Goal: Task Accomplishment & Management: Manage account settings

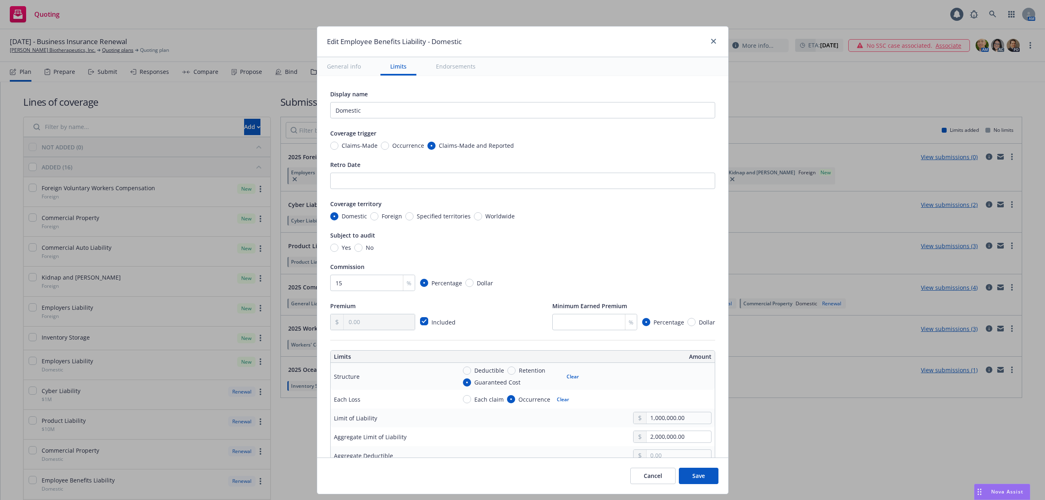
click at [392, 145] on span "Occurrence" at bounding box center [408, 145] width 32 height 9
click at [385, 145] on input "Occurrence" at bounding box center [385, 146] width 8 height 8
radio input "true"
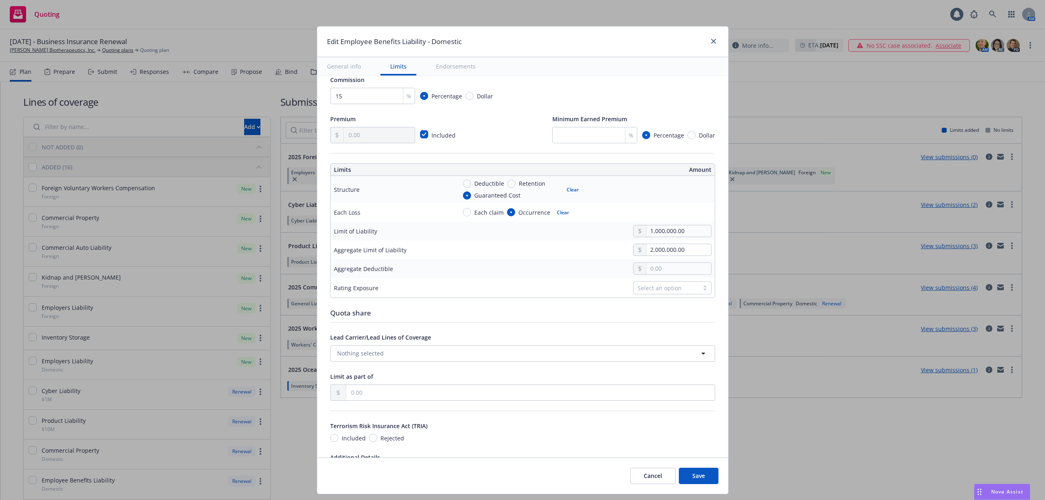
scroll to position [163, 0]
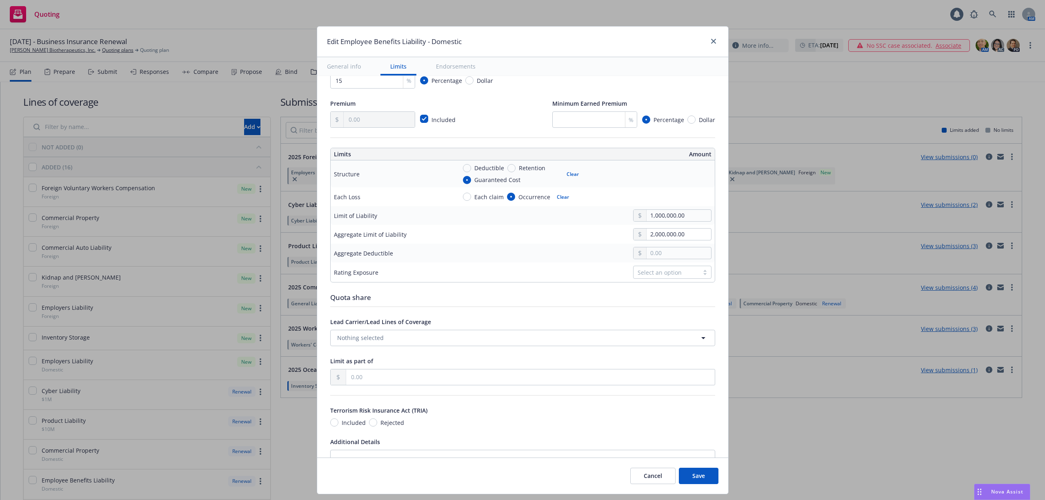
click at [695, 477] on button "Save" at bounding box center [699, 476] width 40 height 16
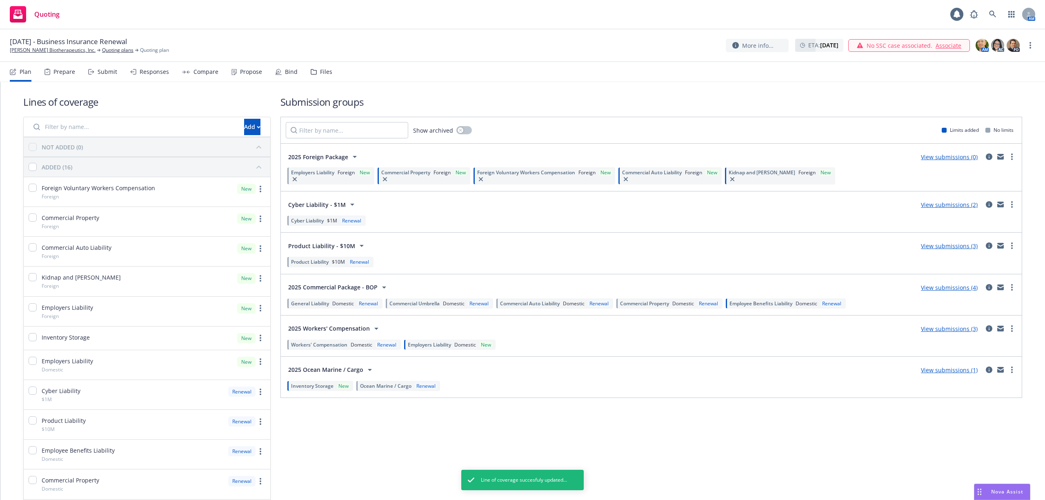
click at [768, 306] on span "Employee Benefits Liability" at bounding box center [761, 303] width 63 height 7
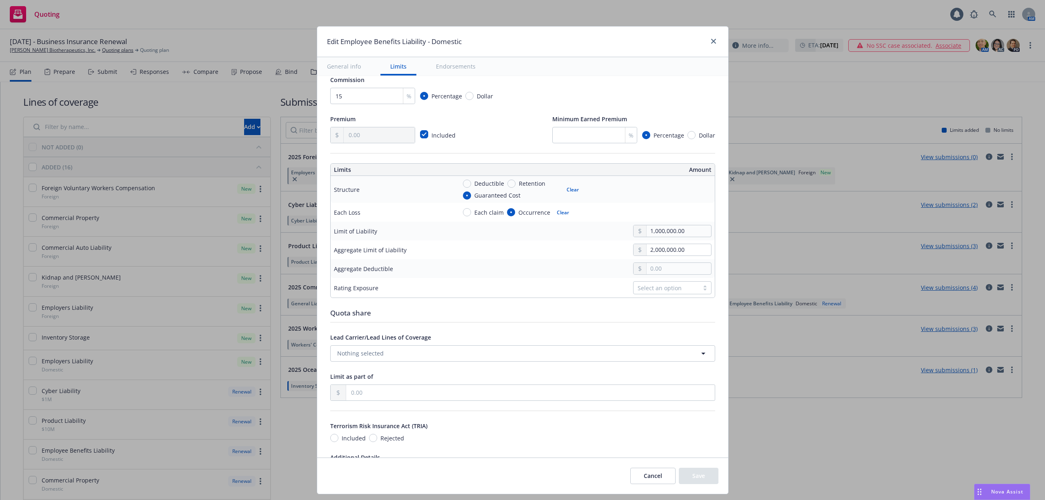
scroll to position [218, 0]
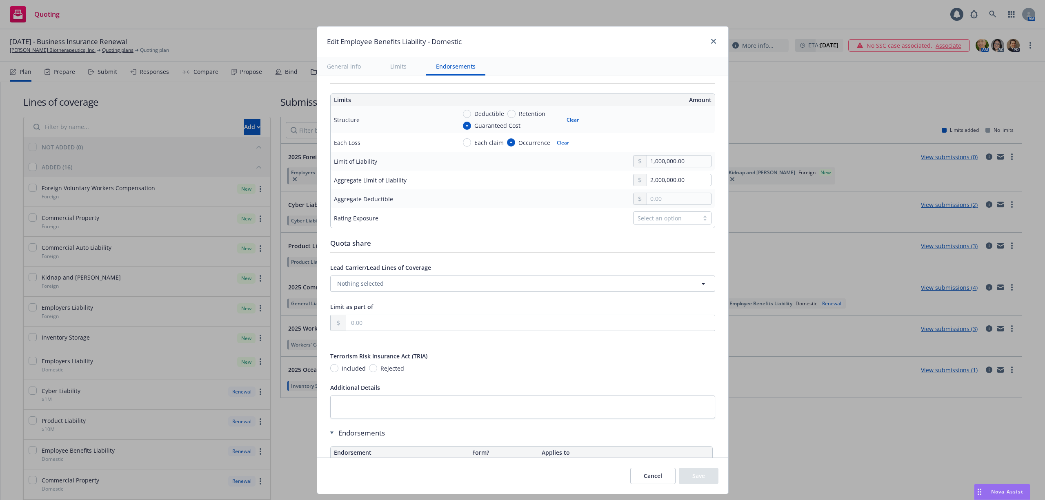
click at [647, 482] on button "Cancel" at bounding box center [652, 476] width 45 height 16
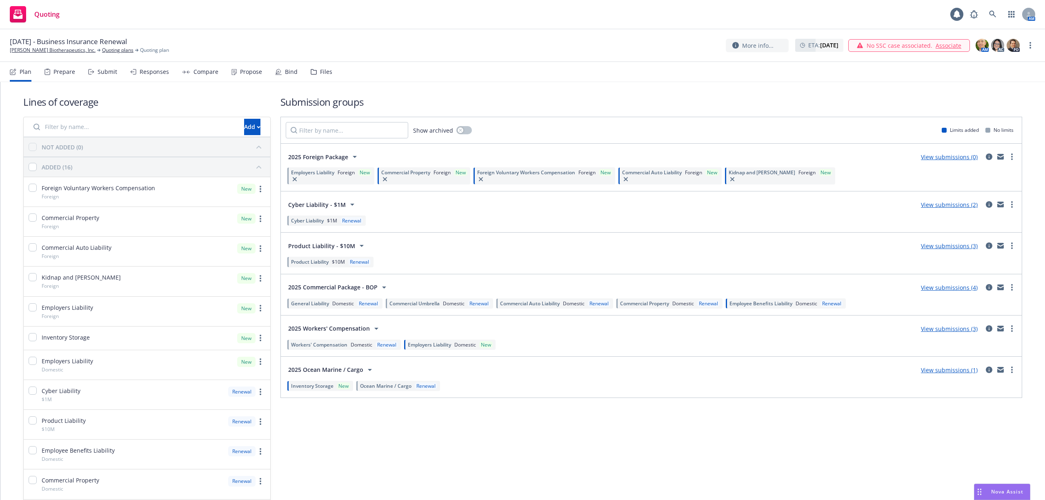
click at [358, 348] on span "Domestic" at bounding box center [362, 344] width 22 height 7
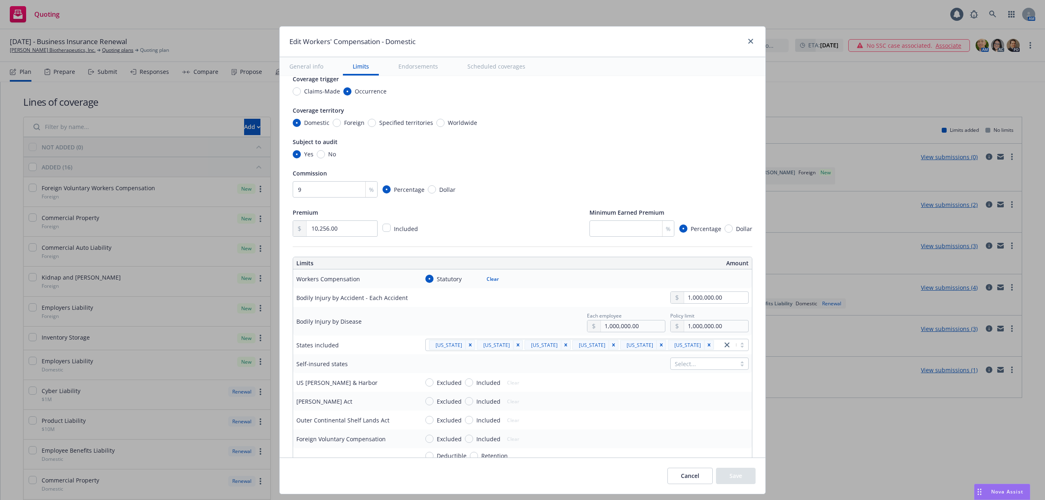
scroll to position [163, 0]
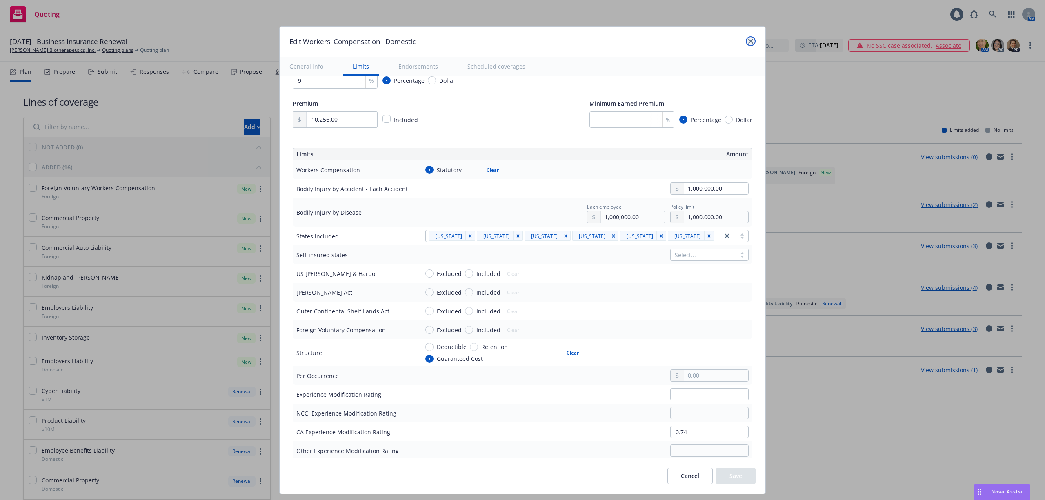
click at [748, 43] on icon "close" at bounding box center [750, 41] width 5 height 5
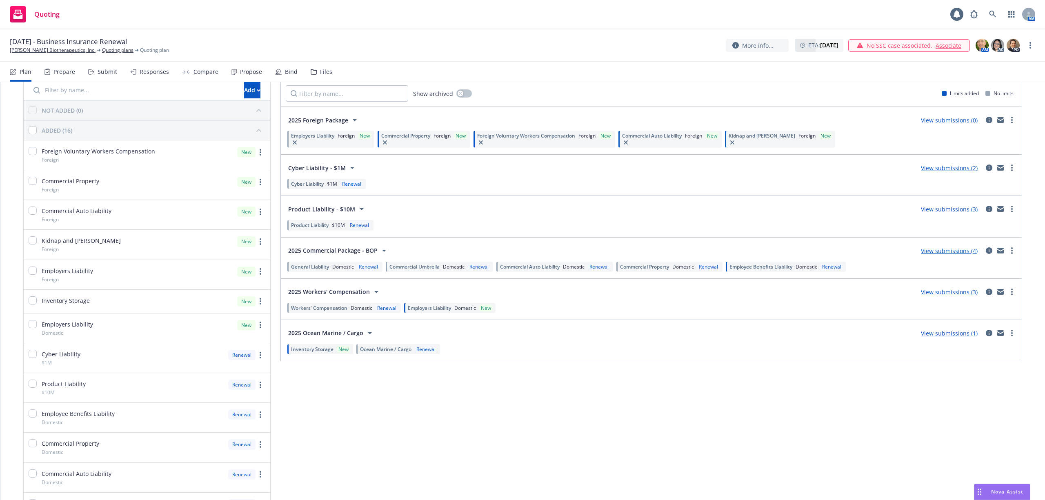
scroll to position [54, 0]
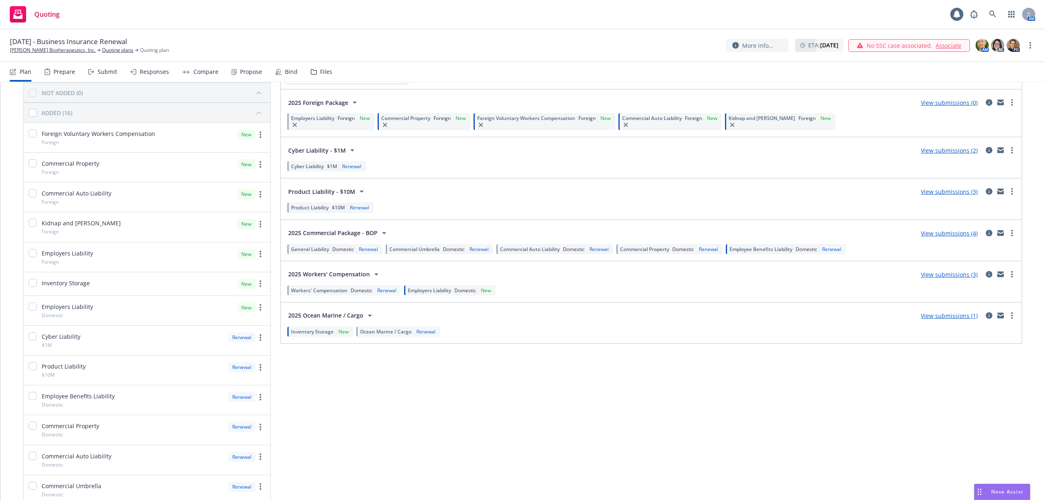
click at [321, 334] on span "Inventory Storage" at bounding box center [312, 331] width 42 height 7
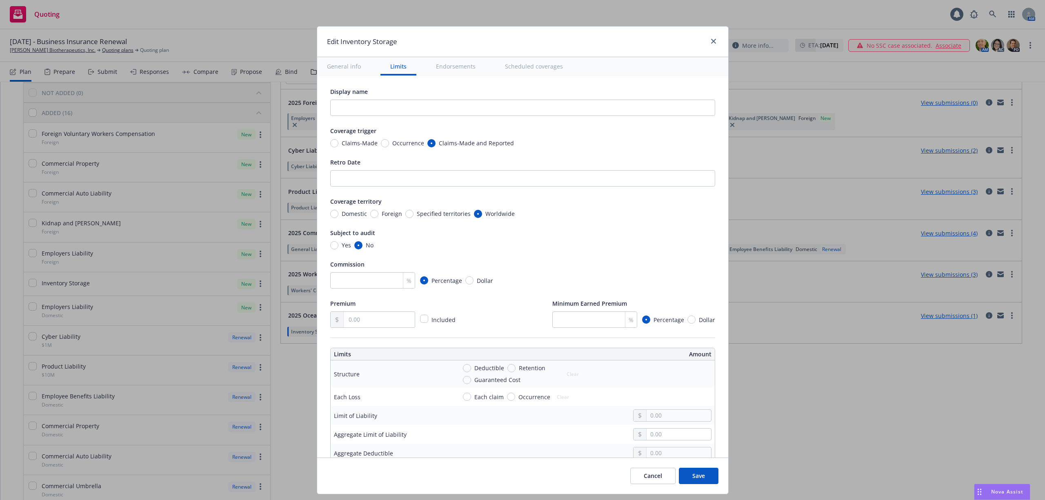
scroll to position [0, 0]
click at [712, 41] on icon "close" at bounding box center [713, 41] width 5 height 5
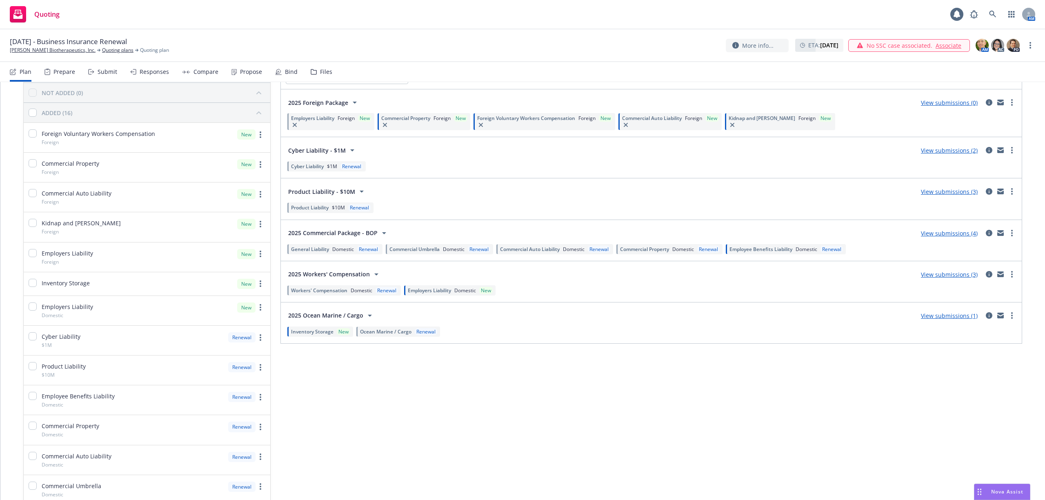
click at [423, 332] on div "Renewal" at bounding box center [426, 331] width 22 height 7
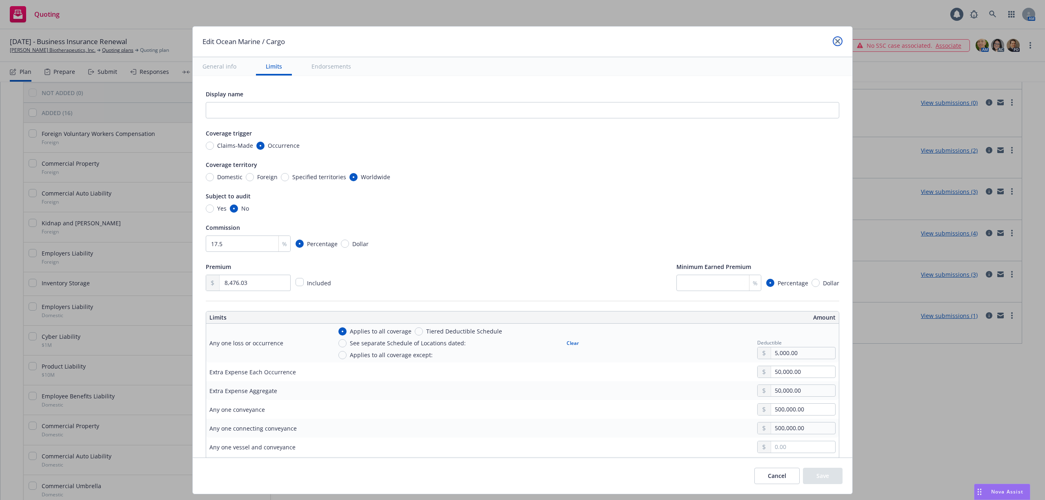
click at [835, 41] on icon "close" at bounding box center [837, 41] width 5 height 5
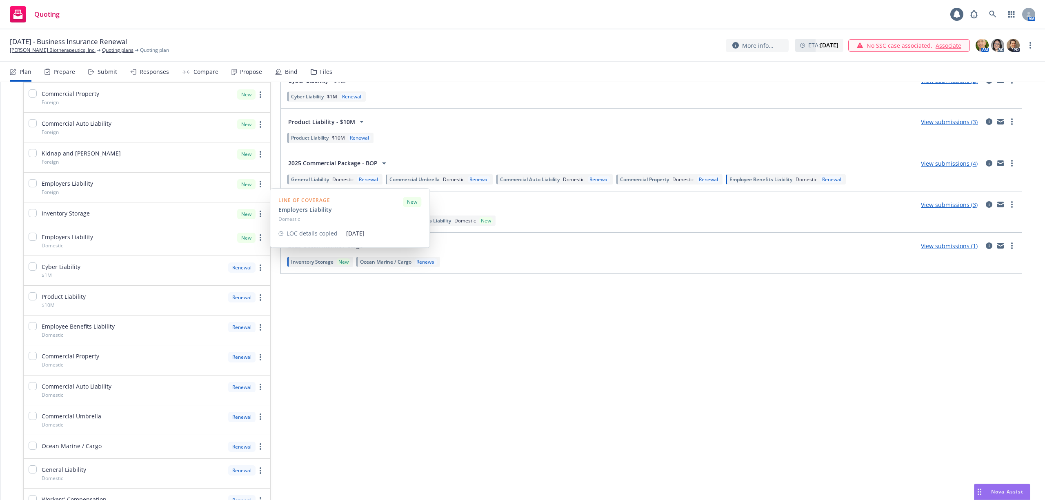
scroll to position [182, 0]
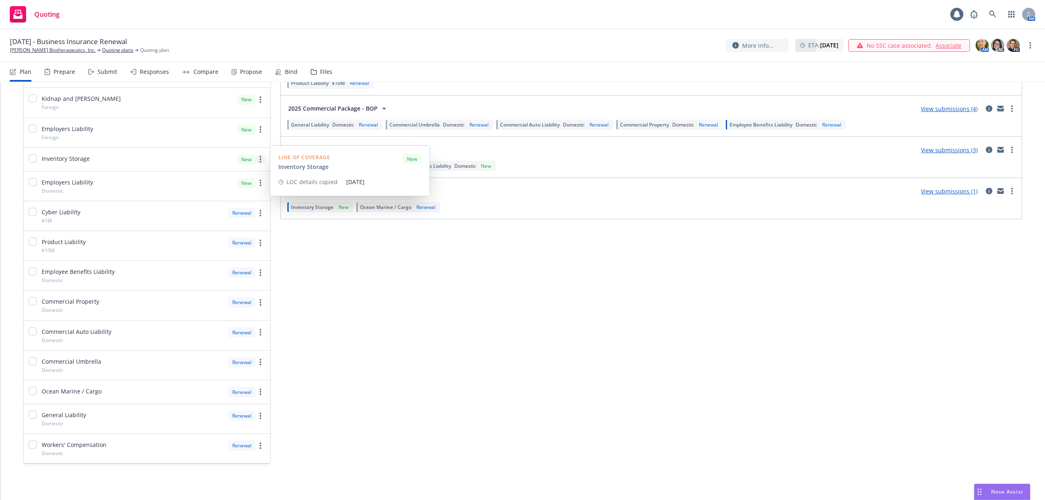
click at [257, 154] on link "more" at bounding box center [261, 159] width 10 height 10
click at [208, 178] on span "Edit coverage spec" at bounding box center [174, 178] width 71 height 8
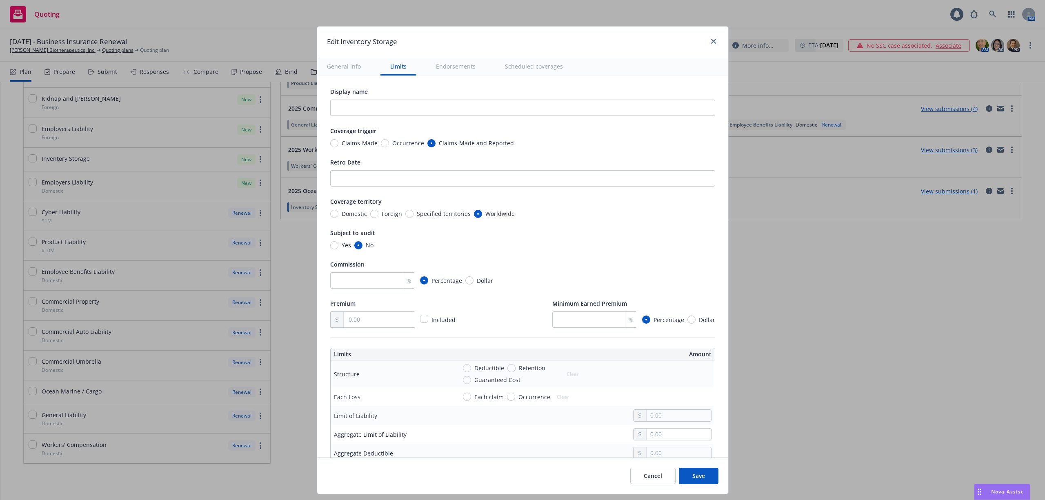
scroll to position [0, 0]
click at [665, 474] on button "Cancel" at bounding box center [652, 476] width 45 height 16
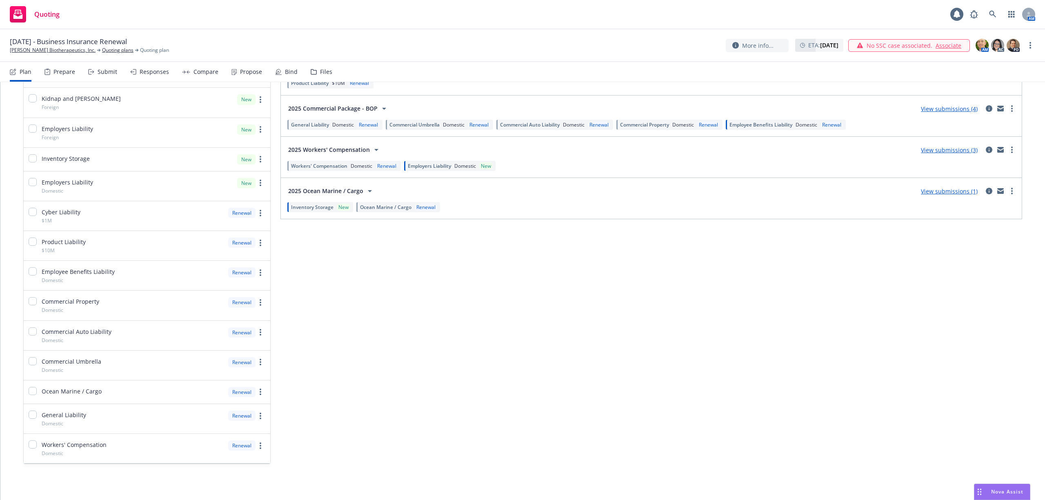
click at [387, 207] on span "Ocean Marine / Cargo" at bounding box center [385, 207] width 51 height 7
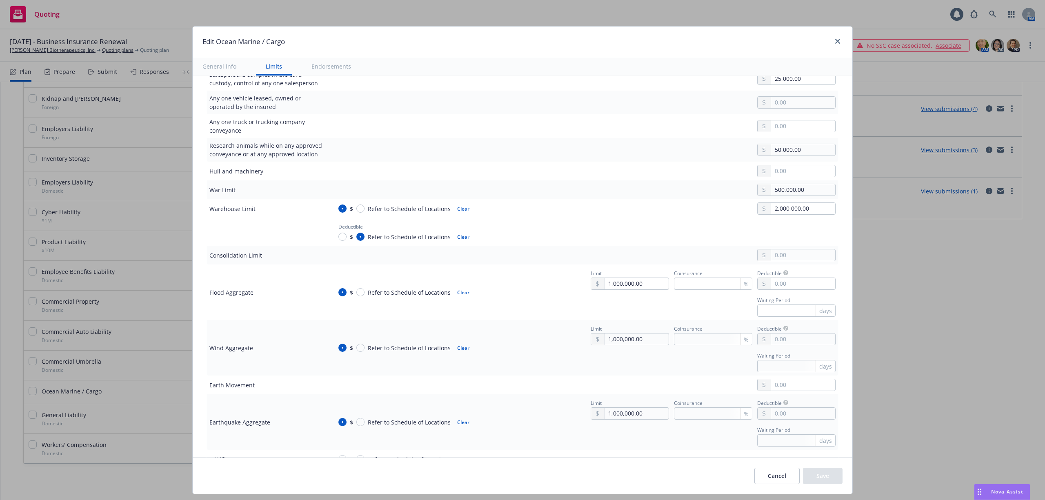
scroll to position [653, 0]
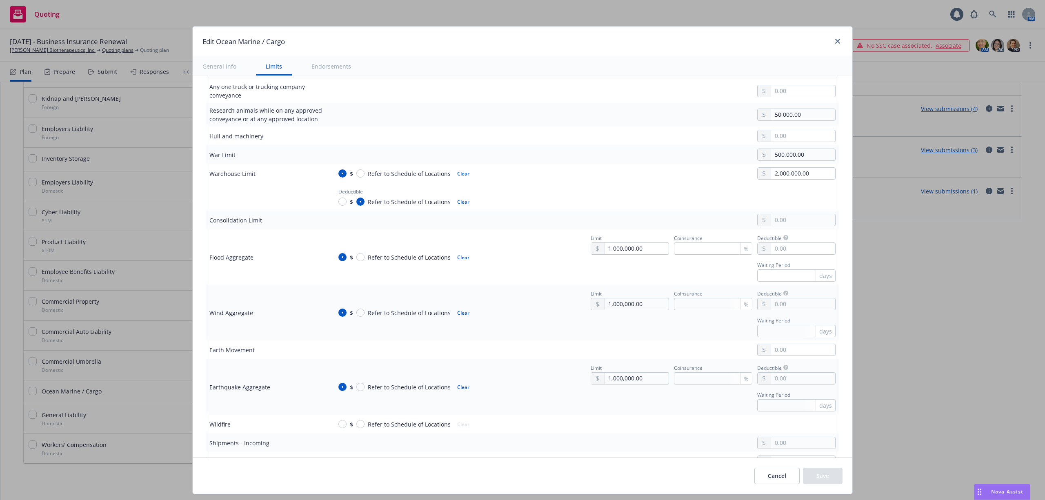
click at [764, 474] on button "Cancel" at bounding box center [777, 476] width 45 height 16
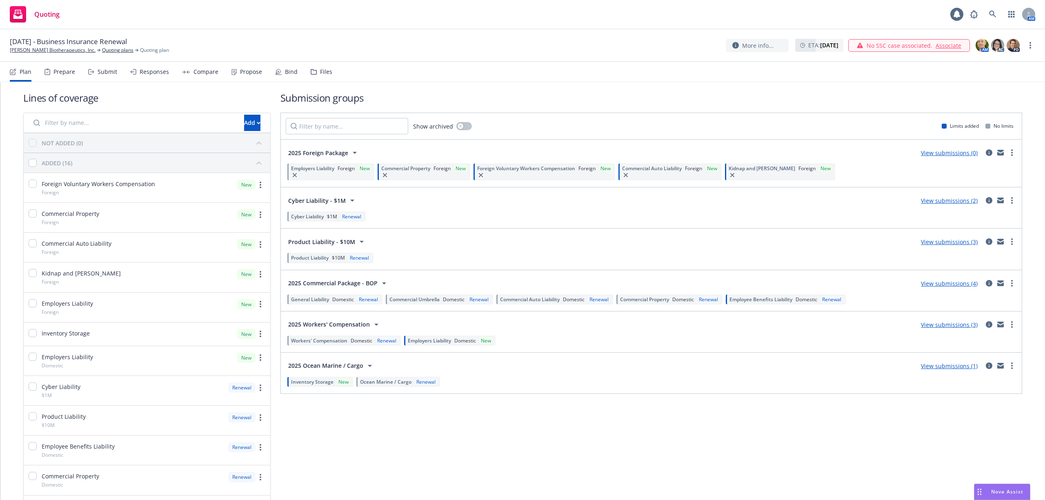
scroll to position [0, 0]
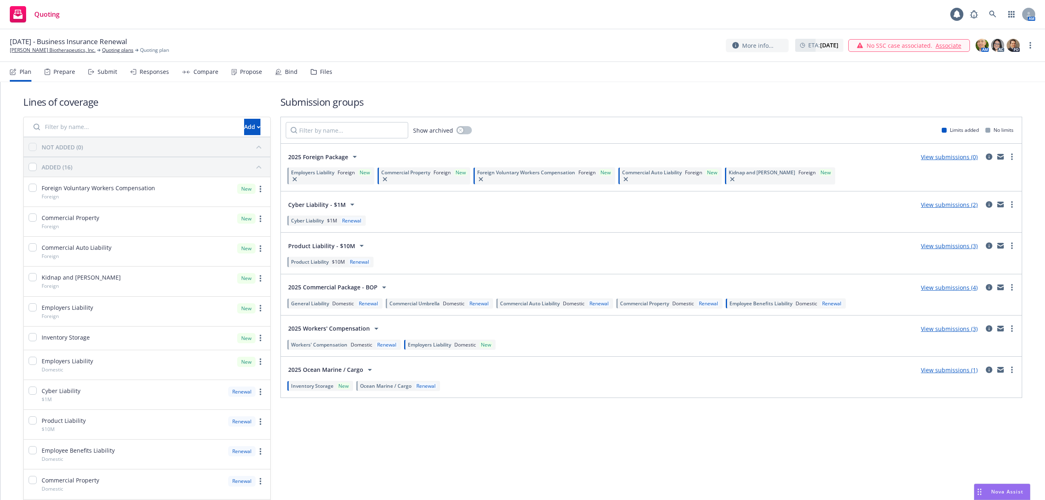
click at [559, 304] on span "Commercial Auto Liability" at bounding box center [530, 303] width 60 height 7
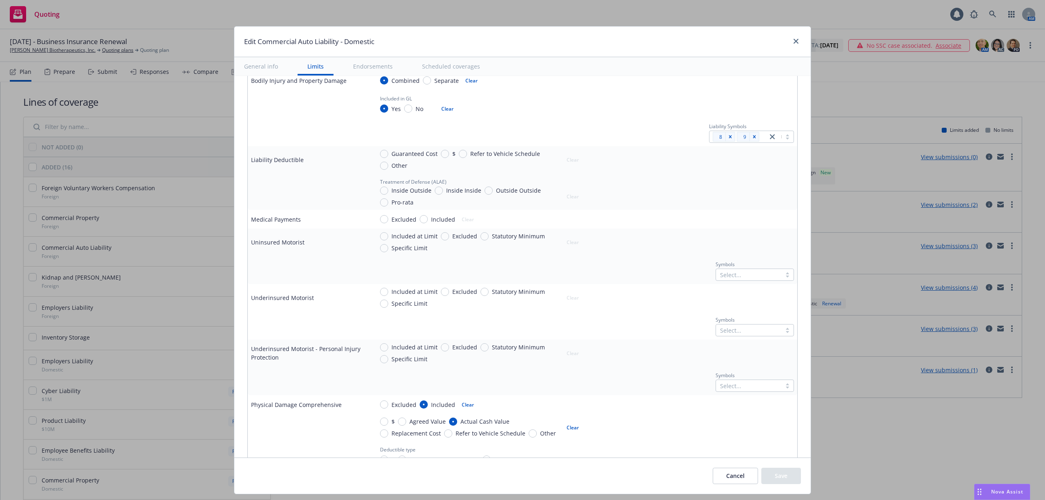
scroll to position [272, 0]
click at [732, 481] on button "Cancel" at bounding box center [735, 476] width 45 height 16
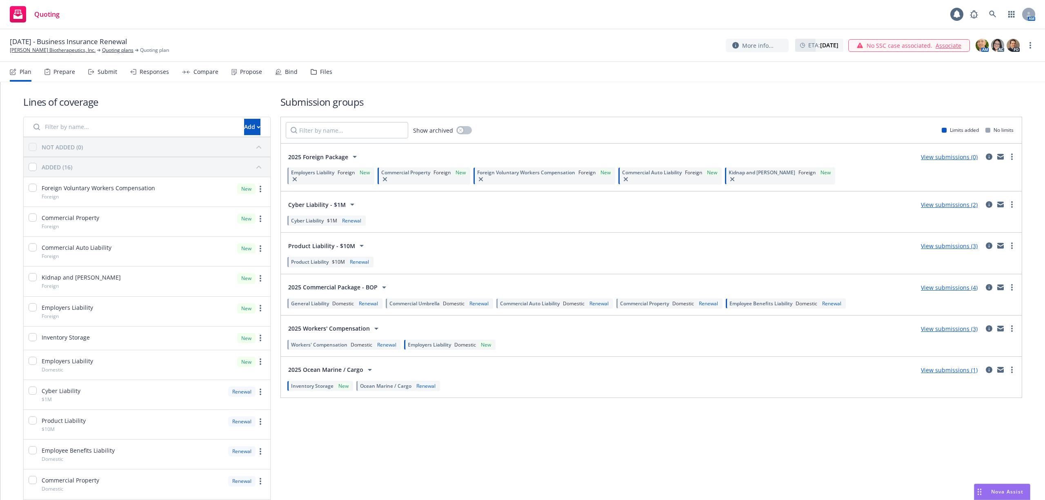
click at [677, 305] on span "Domestic" at bounding box center [683, 303] width 22 height 7
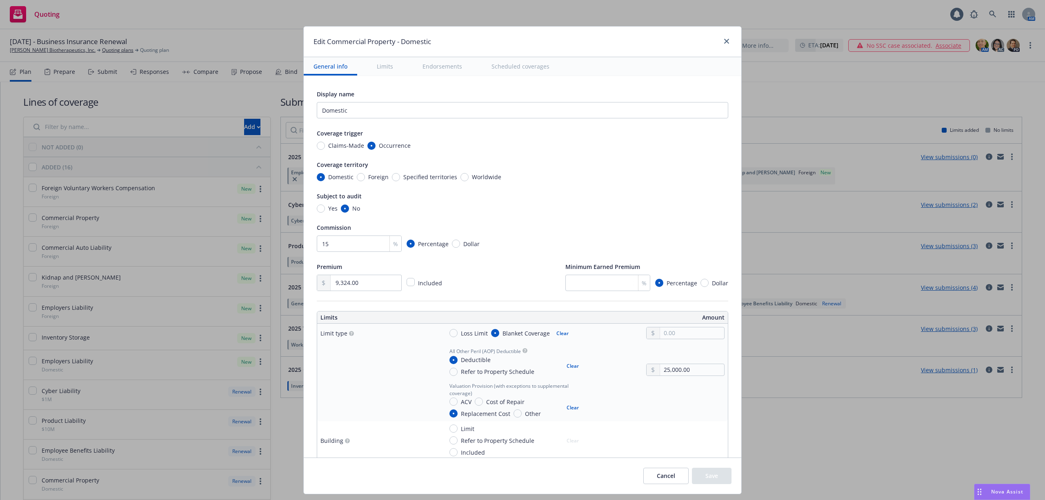
click at [674, 476] on button "Cancel" at bounding box center [665, 476] width 45 height 16
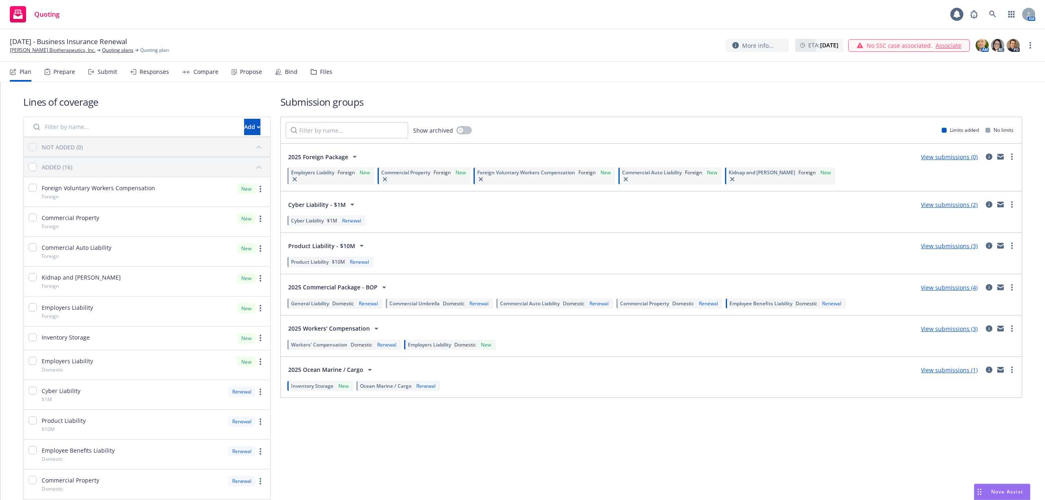
click at [686, 304] on span "Domestic" at bounding box center [683, 303] width 22 height 7
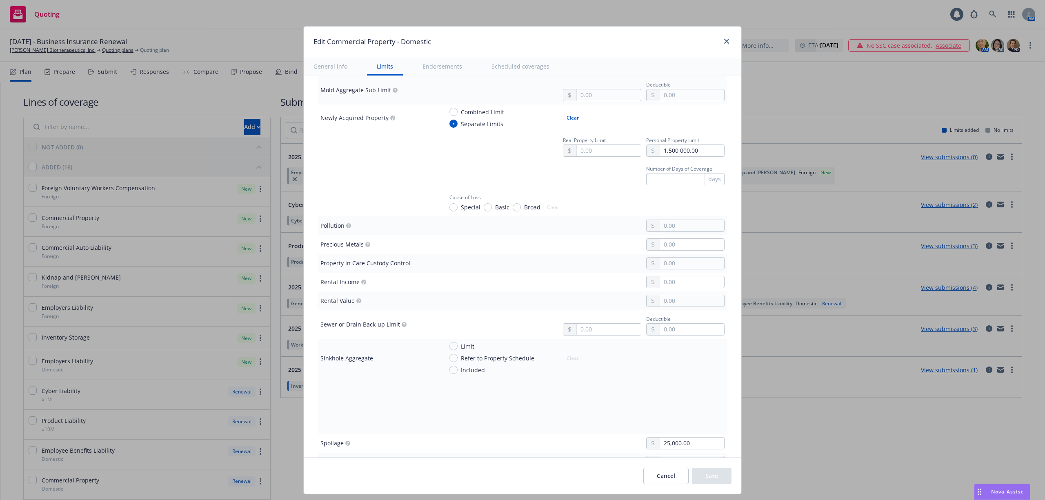
scroll to position [1905, 0]
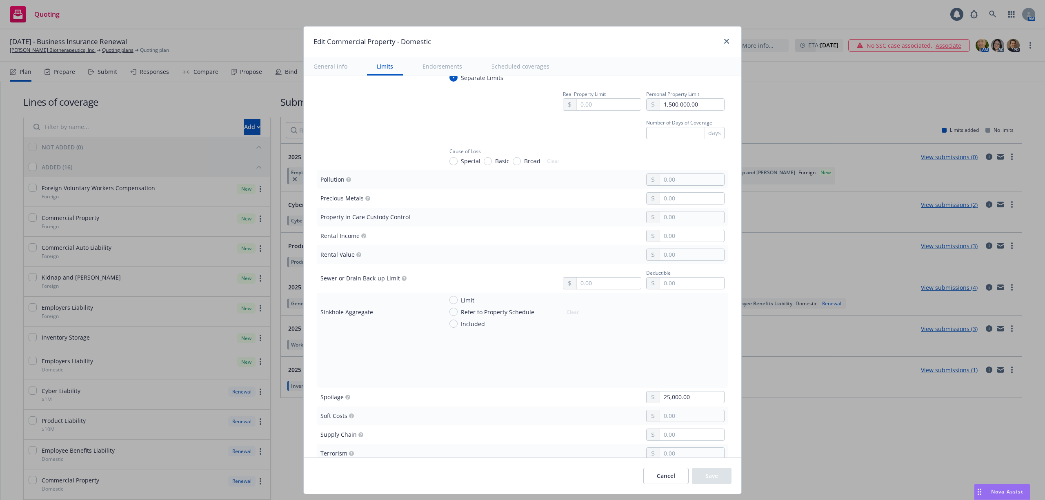
click at [402, 281] on circle "button" at bounding box center [404, 278] width 5 height 5
click at [579, 289] on input "text" at bounding box center [609, 283] width 64 height 11
type textarea "x"
type input "5.00"
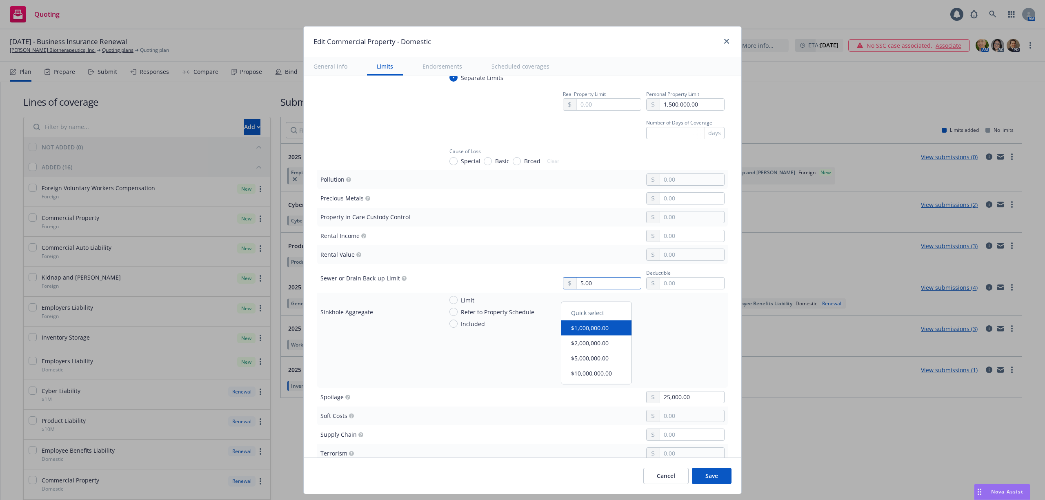
type textarea "x"
type input "50.00"
type textarea "x"
type input "500.00"
type textarea "x"
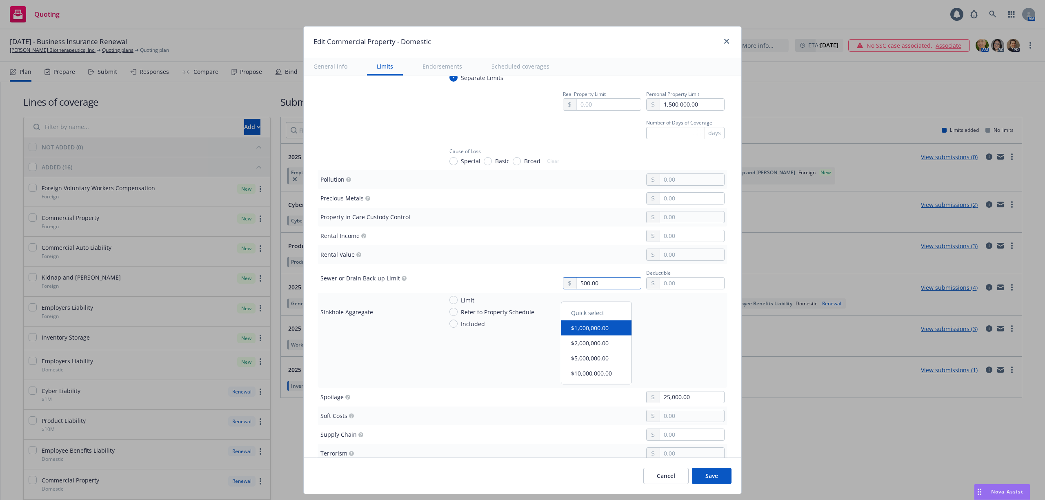
type input "5,000.00"
type textarea "x"
type input "50,000.00"
type textarea "x"
type input "500,000.00"
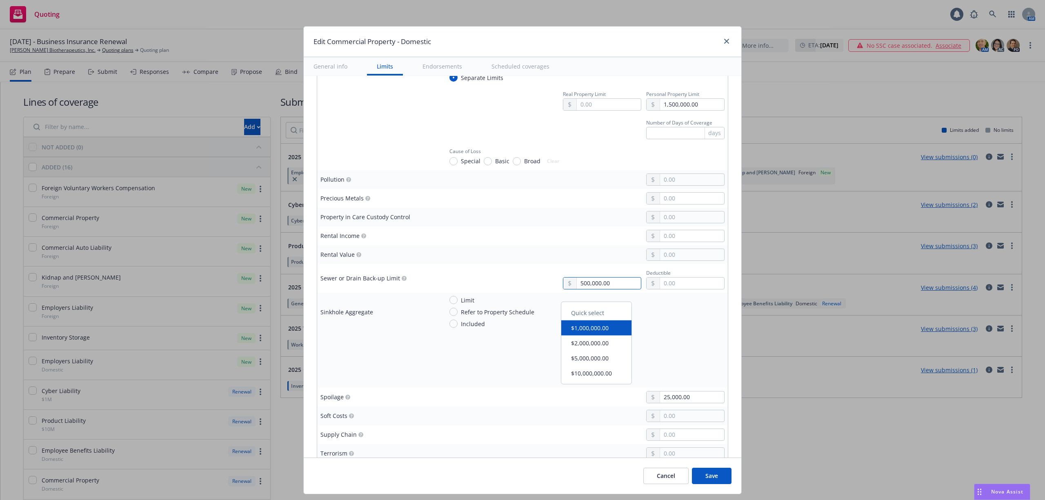
type textarea "x"
type input "5,000,000.00"
type textarea "x"
type input "500,000.00"
click at [516, 283] on div "500,000.00 Deductible" at bounding box center [584, 278] width 282 height 22
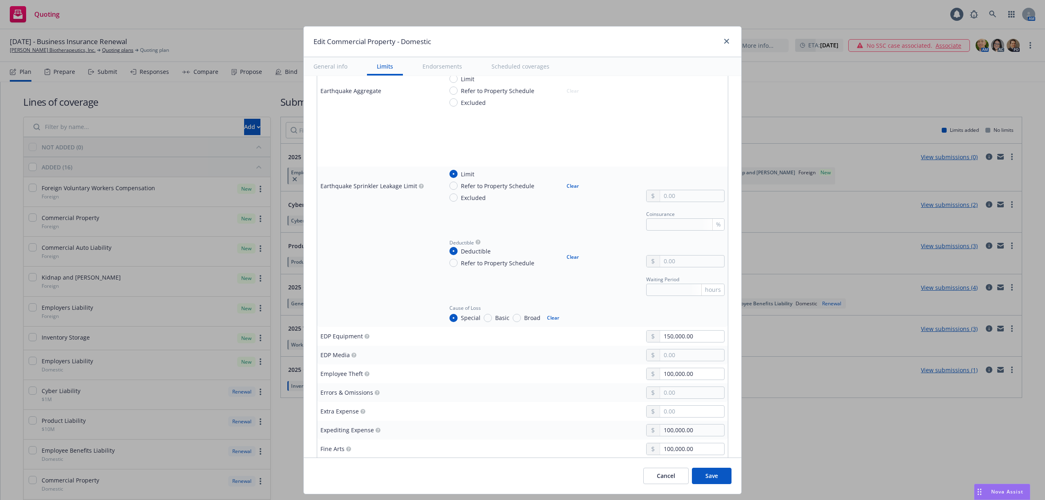
scroll to position [1034, 0]
click at [720, 477] on button "Save" at bounding box center [712, 476] width 40 height 16
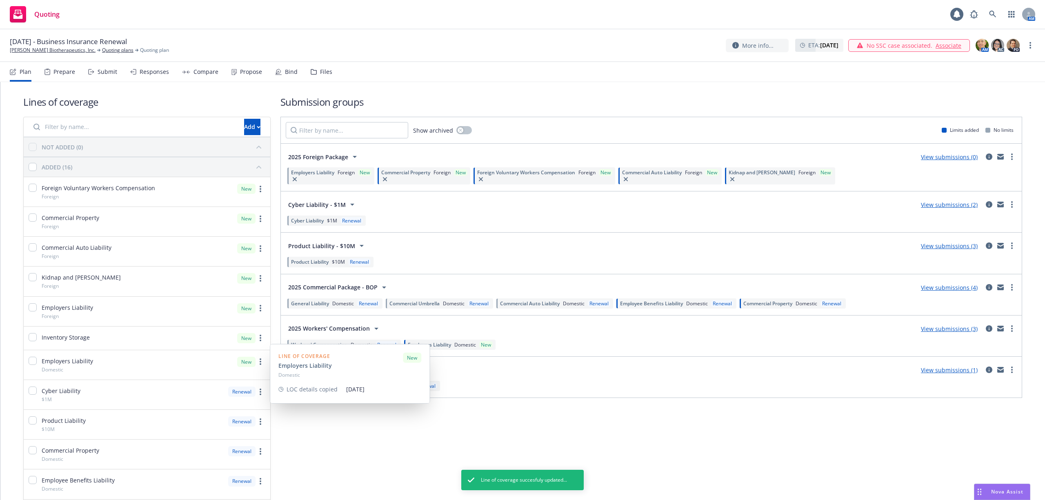
scroll to position [163, 0]
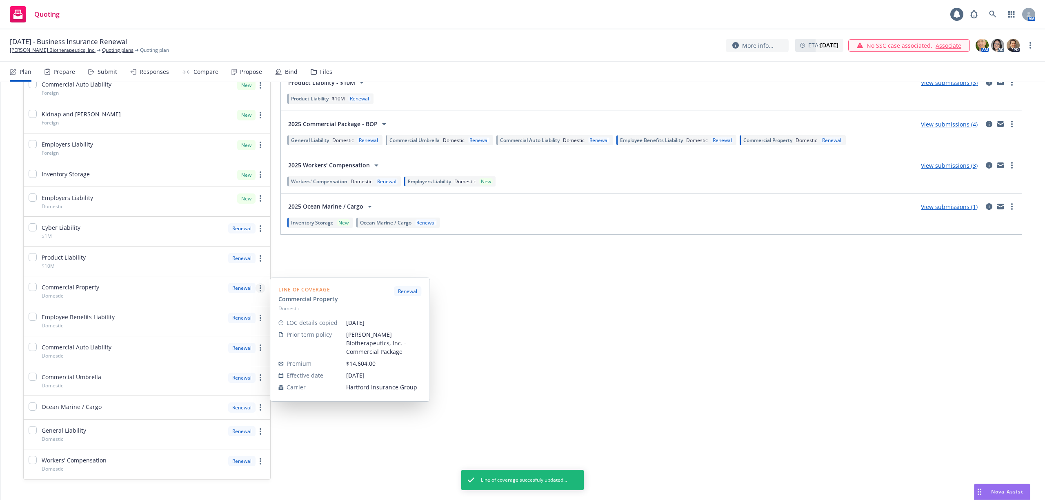
click at [256, 289] on link "more" at bounding box center [261, 288] width 10 height 10
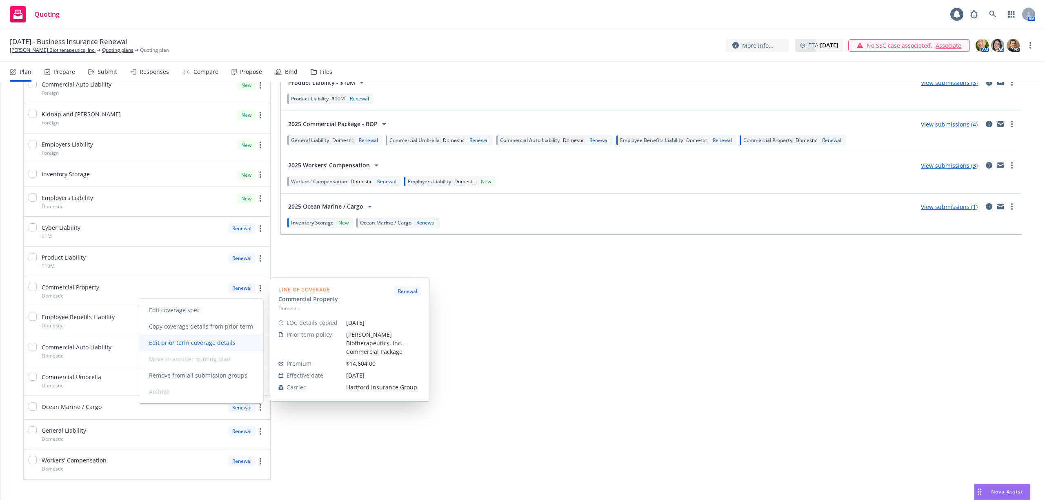
click at [201, 345] on span "Edit prior term coverage details" at bounding box center [192, 343] width 106 height 8
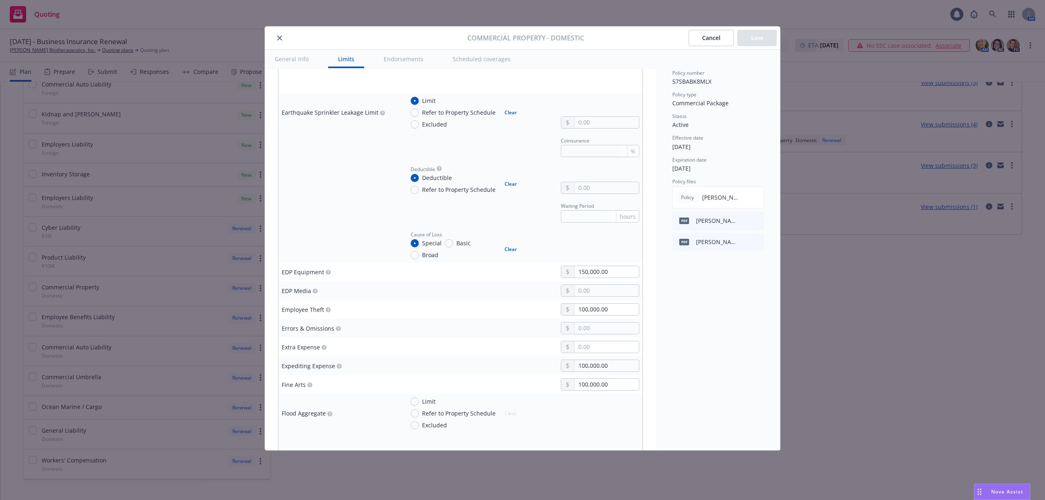
scroll to position [1089, 0]
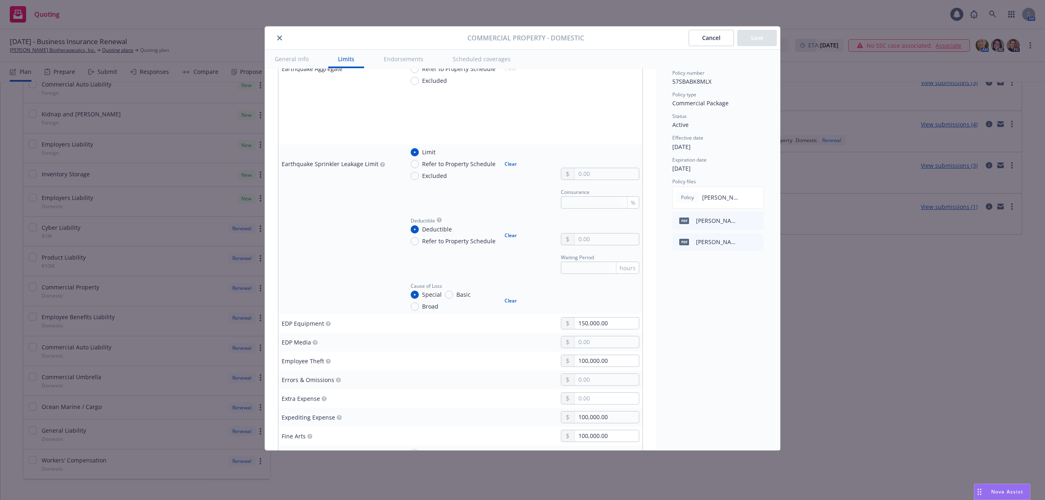
click at [707, 40] on button "Cancel" at bounding box center [711, 38] width 45 height 16
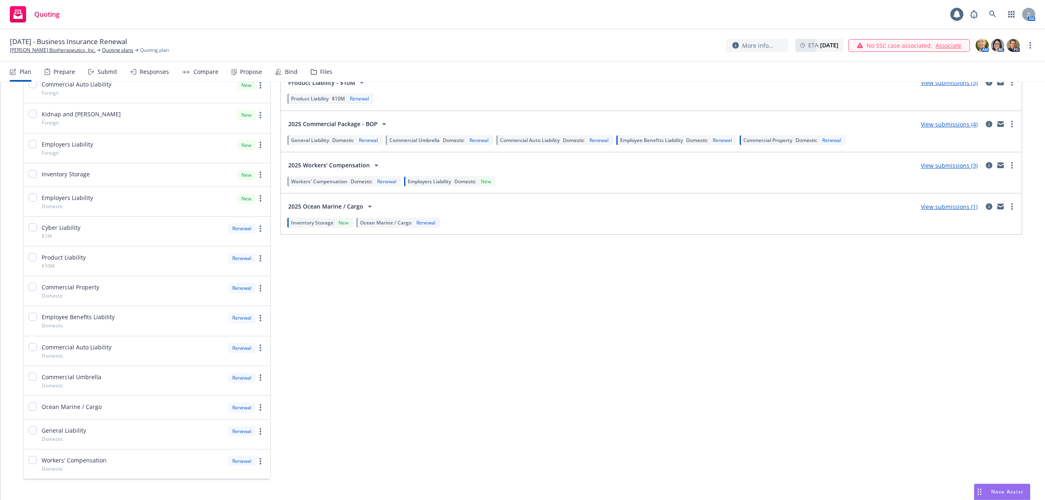
click at [772, 139] on span "Commercial Property" at bounding box center [768, 140] width 49 height 7
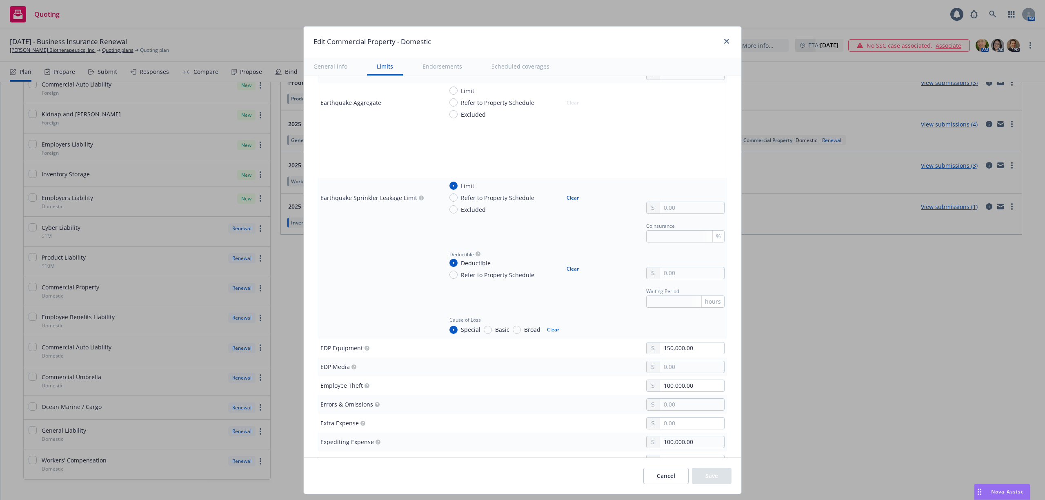
scroll to position [1034, 0]
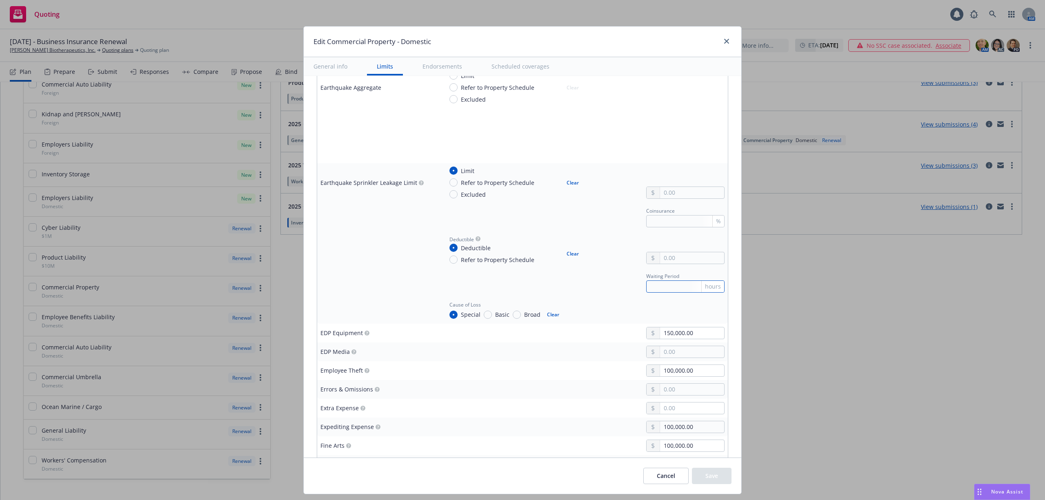
click at [677, 285] on input "text" at bounding box center [685, 286] width 78 height 12
type textarea "x"
type input "48"
type textarea "x"
type input "48"
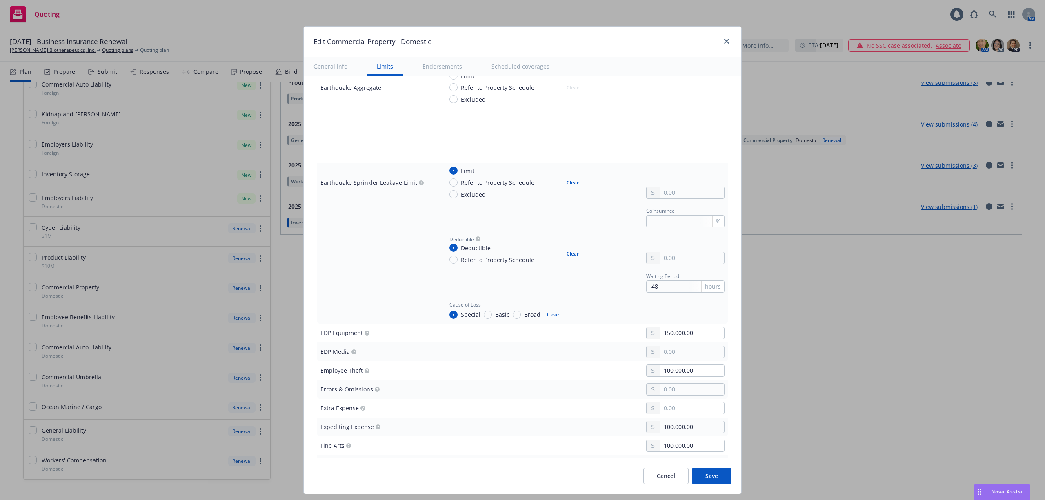
type textarea "x"
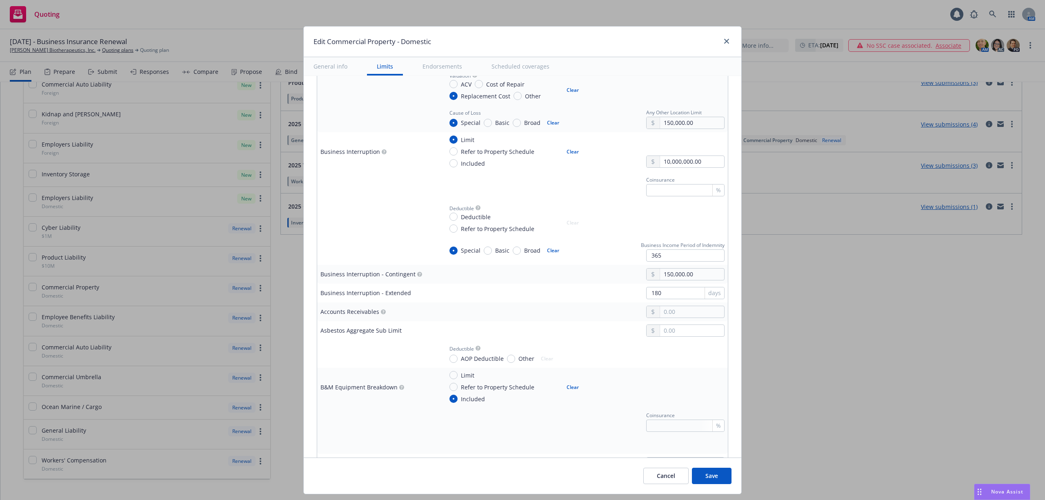
scroll to position [381, 0]
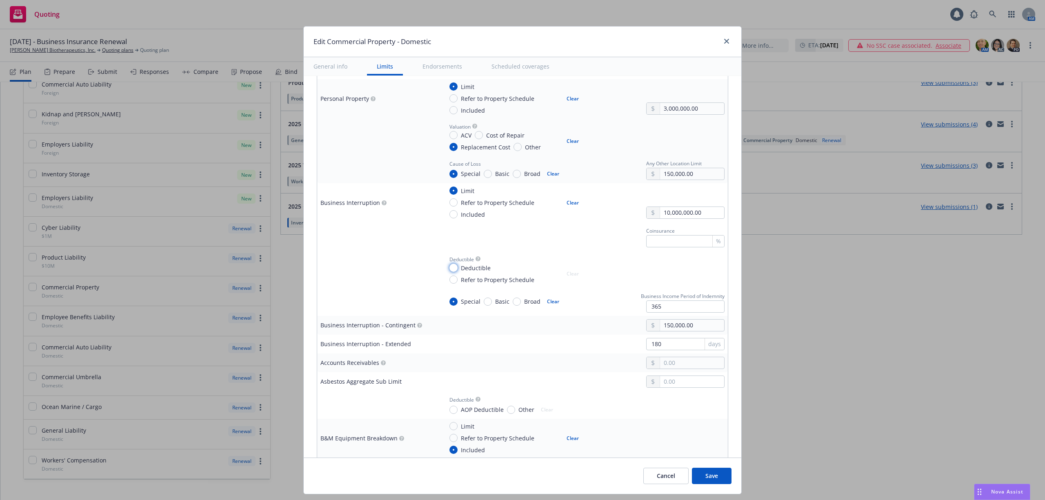
click at [450, 269] on input "Deductible" at bounding box center [454, 268] width 8 height 8
radio input "true"
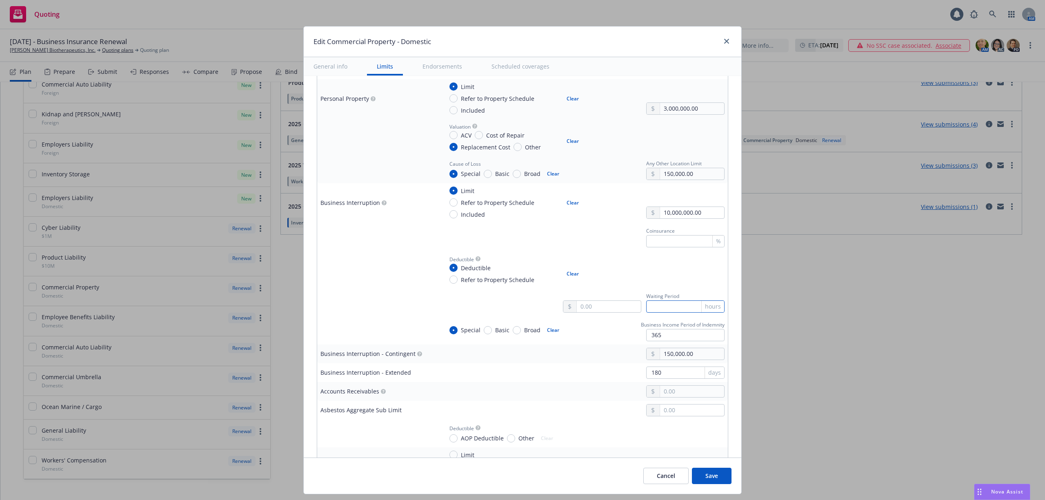
click at [648, 306] on input "text" at bounding box center [685, 307] width 78 height 12
type textarea "x"
type input "1"
type textarea "x"
type input "12"
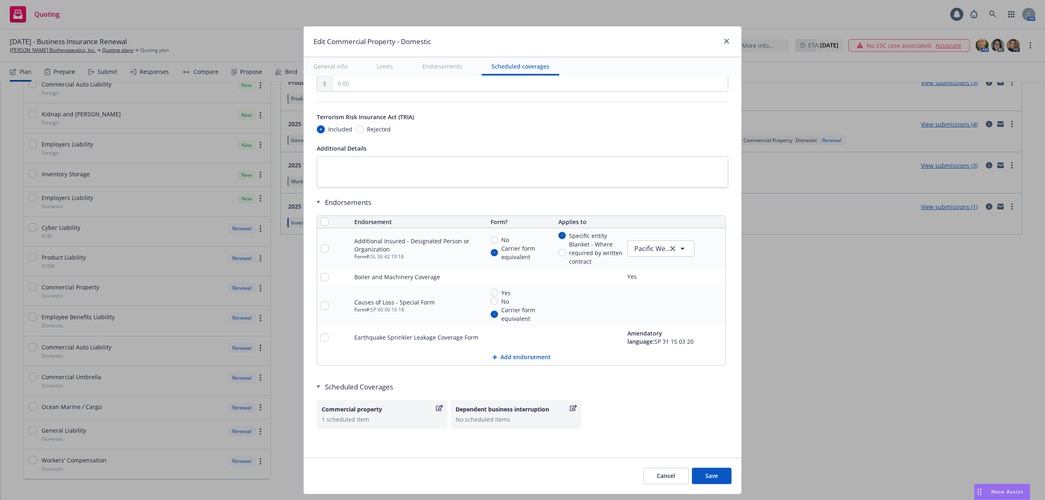
scroll to position [21, 0]
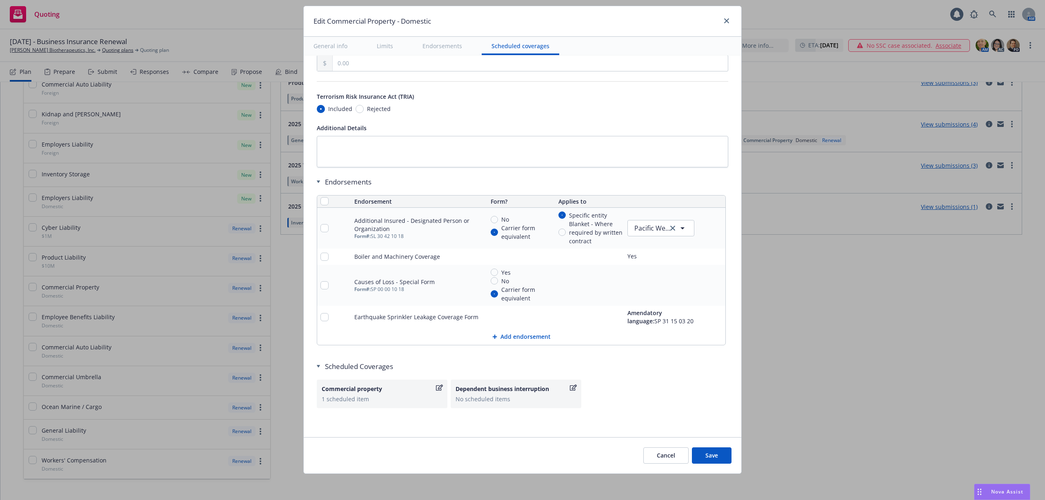
click at [709, 457] on button "Save" at bounding box center [712, 455] width 40 height 16
type textarea "x"
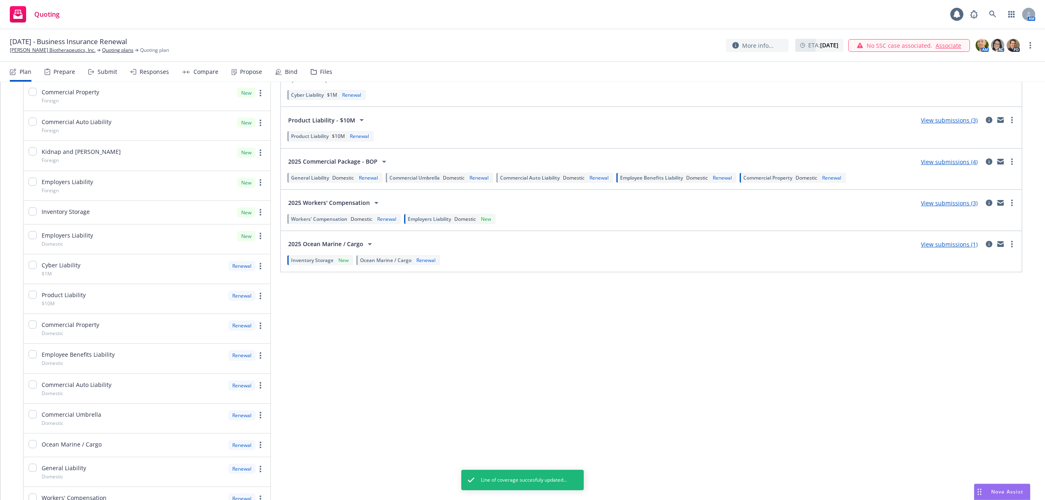
scroll to position [109, 0]
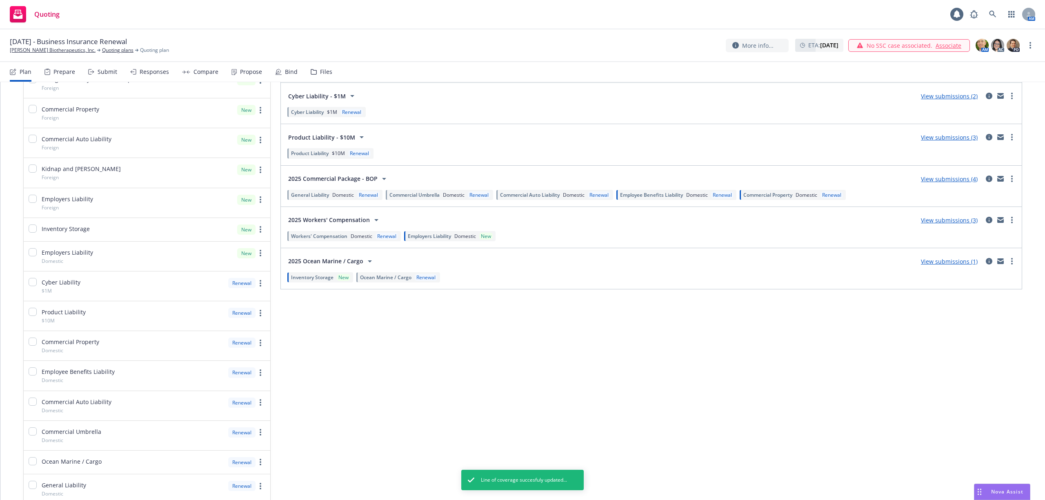
click at [334, 198] on span "Domestic" at bounding box center [343, 194] width 22 height 7
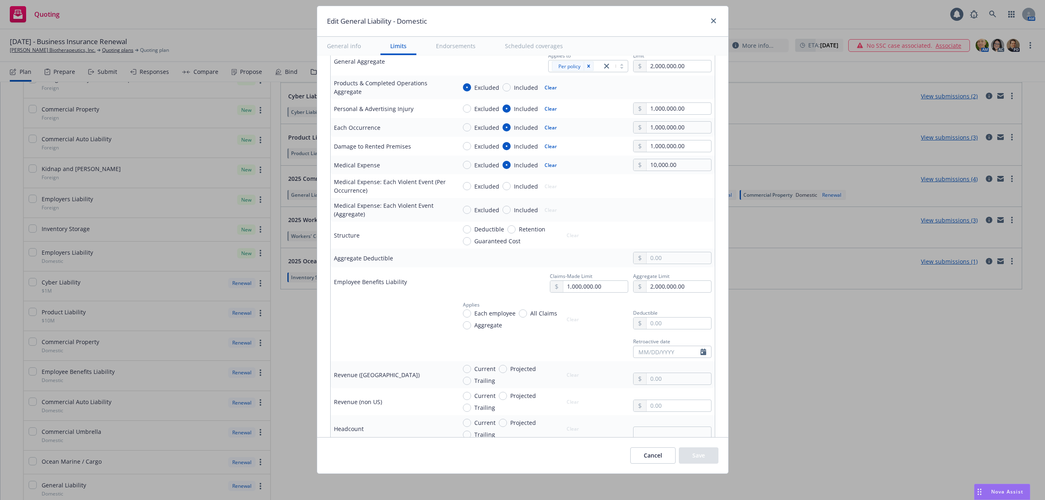
scroll to position [327, 0]
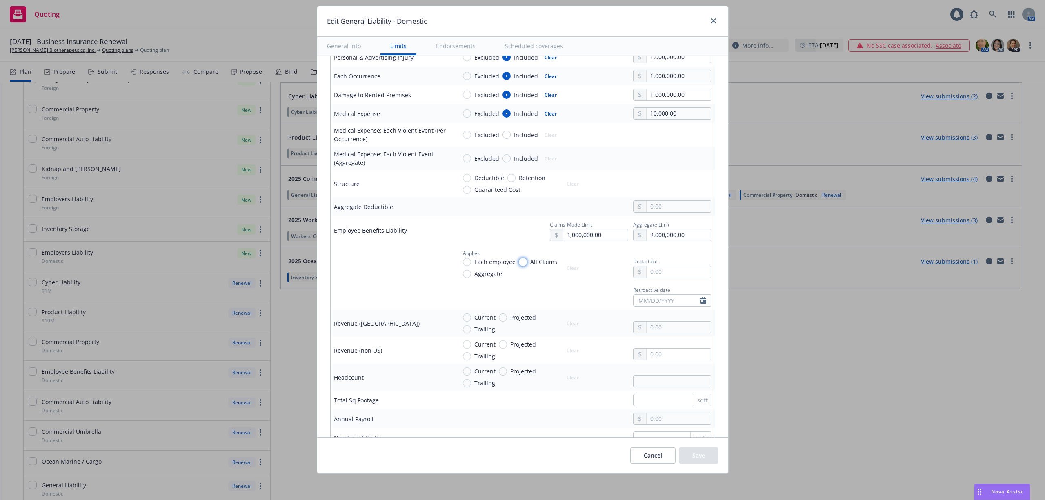
click at [519, 263] on input "All Claims" at bounding box center [523, 262] width 8 height 8
radio input "true"
click at [647, 273] on input "text" at bounding box center [679, 271] width 64 height 11
type input "1,000.00"
select select "8"
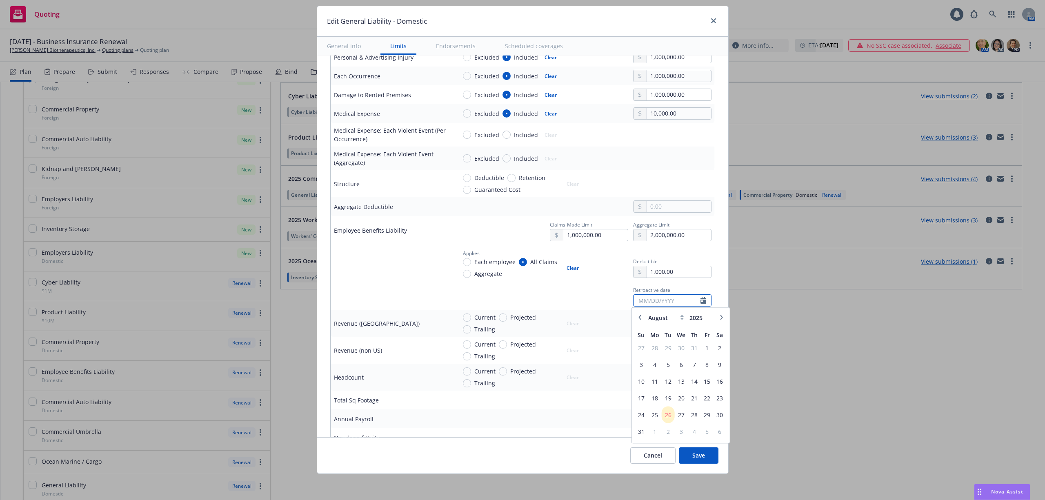
click at [641, 300] on input "text" at bounding box center [667, 300] width 67 height 11
type input "[DATE]"
click at [580, 288] on div "Retroactive date [DATE] January February March April May June July August Septe…" at bounding box center [583, 296] width 255 height 22
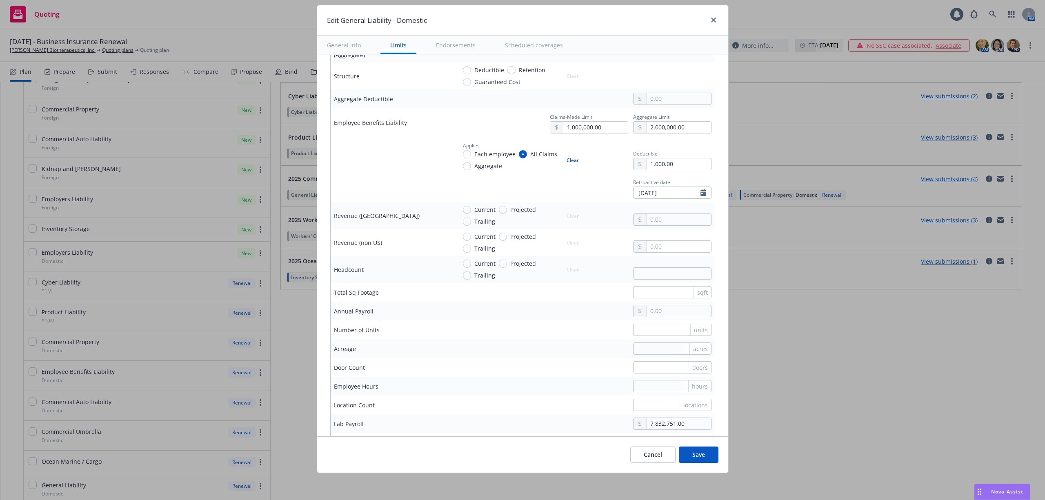
scroll to position [435, 0]
click at [519, 155] on input "All Claims" at bounding box center [523, 153] width 8 height 8
click at [565, 162] on button "Clear" at bounding box center [573, 158] width 22 height 11
radio input "false"
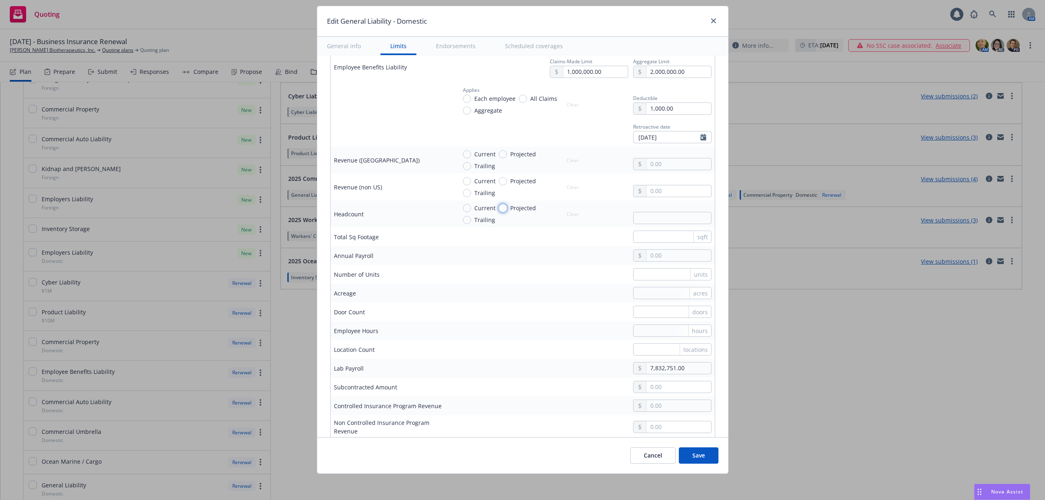
click at [499, 211] on input "Projected" at bounding box center [503, 208] width 8 height 8
radio input "true"
click at [652, 216] on input "text" at bounding box center [672, 218] width 78 height 12
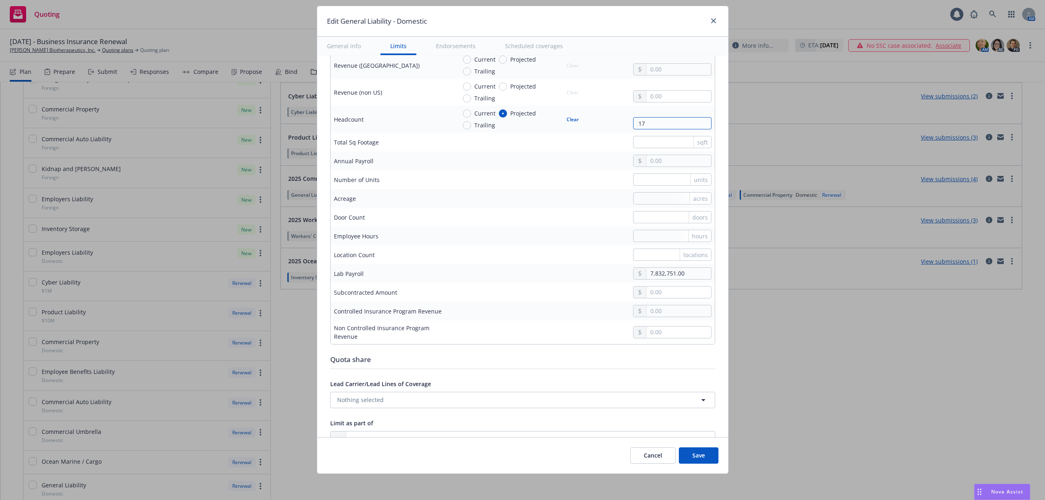
scroll to position [599, 0]
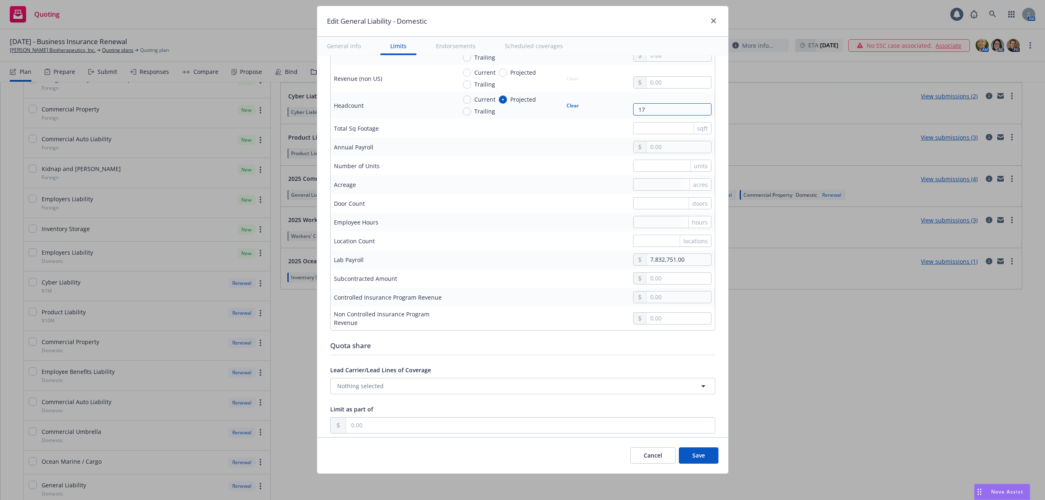
type input "17"
click at [661, 264] on input "7,832,751.00" at bounding box center [679, 259] width 64 height 11
type input "620,800.00"
click at [672, 351] on div "Quota share" at bounding box center [522, 346] width 385 height 11
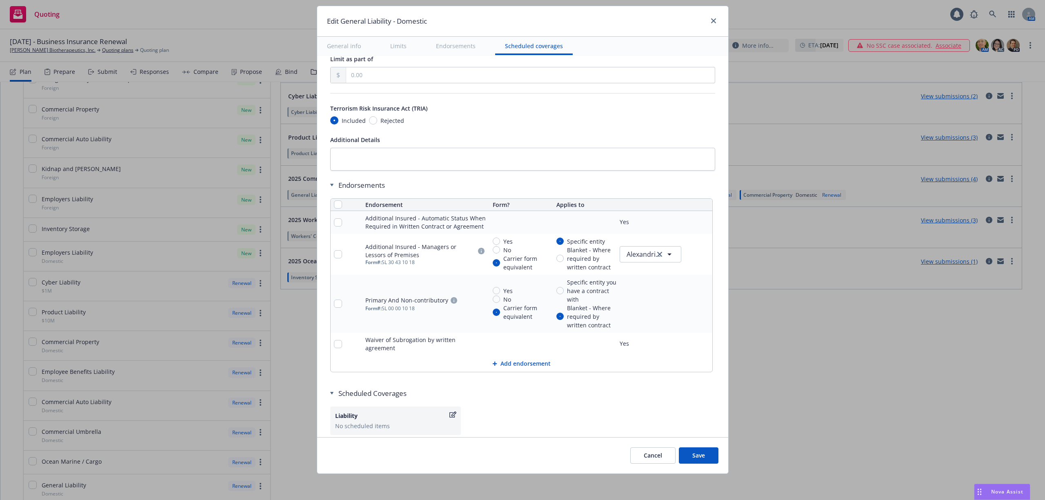
scroll to position [974, 0]
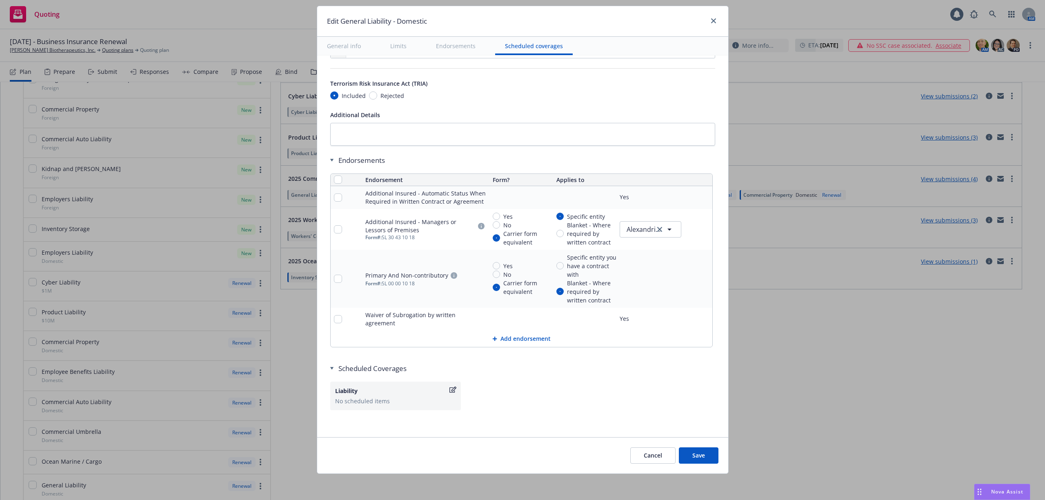
click at [688, 454] on button "Save" at bounding box center [699, 455] width 40 height 16
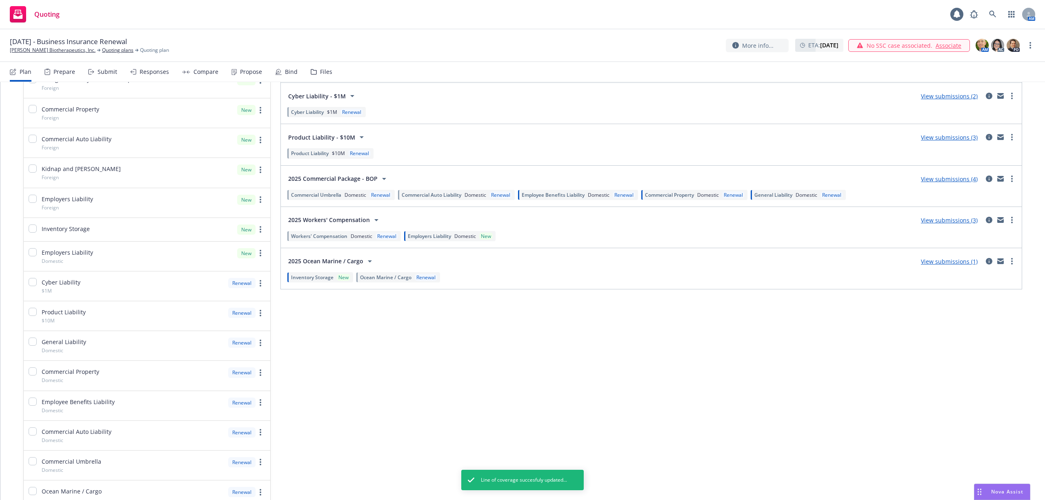
scroll to position [0, 0]
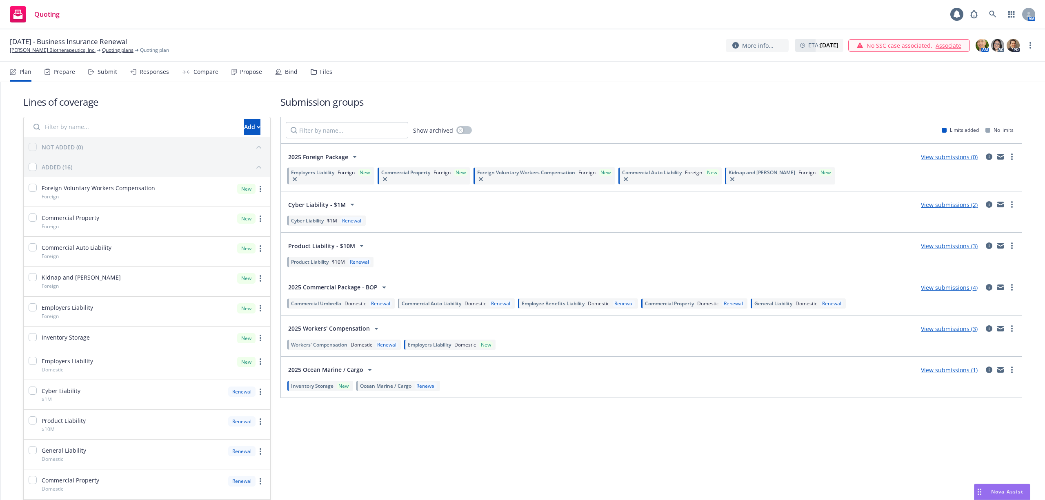
click at [339, 175] on span "Foreign" at bounding box center [346, 172] width 17 height 7
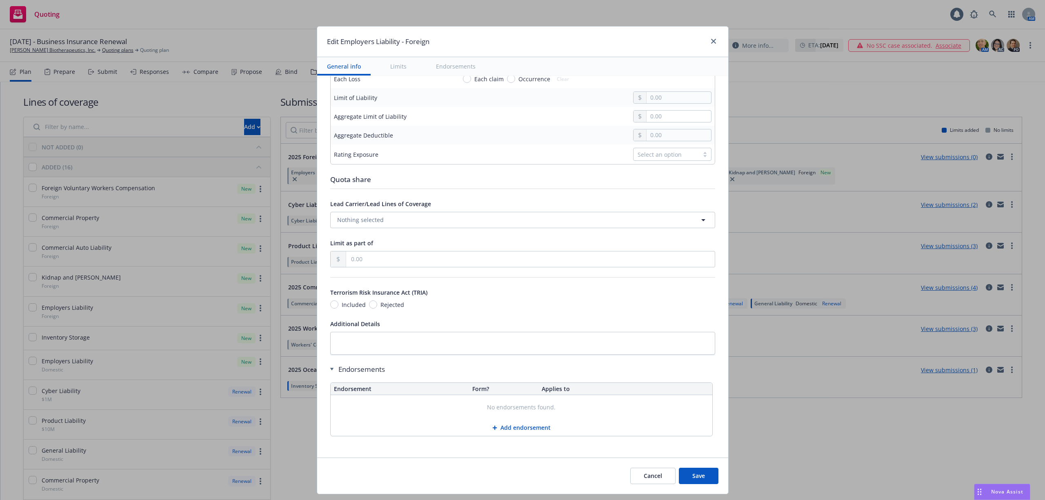
scroll to position [324, 0]
click at [711, 43] on icon "close" at bounding box center [713, 41] width 5 height 5
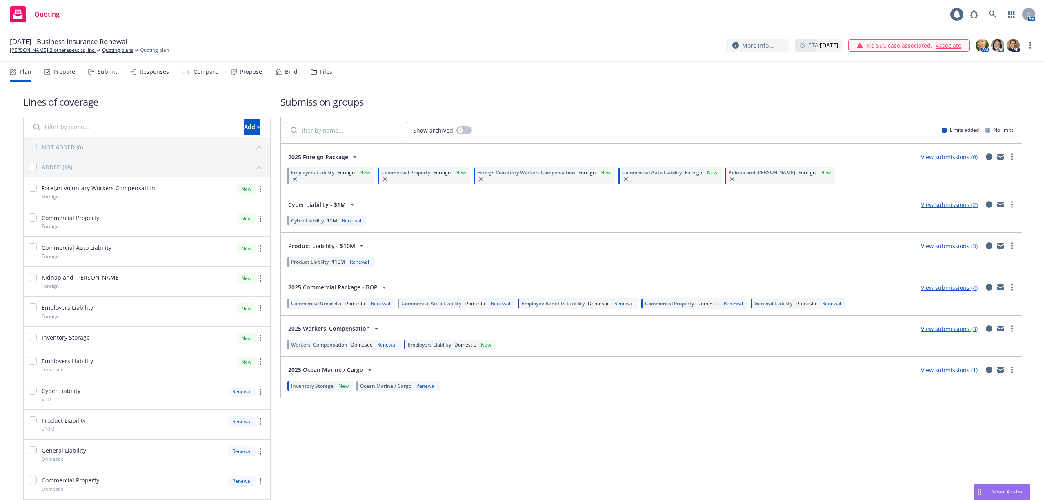
click at [323, 183] on div "Employers Liability Foreign New" at bounding box center [330, 175] width 87 height 17
click at [329, 178] on div "Employers Liability Foreign New" at bounding box center [330, 175] width 87 height 17
click at [338, 172] on span "Foreign" at bounding box center [346, 172] width 17 height 7
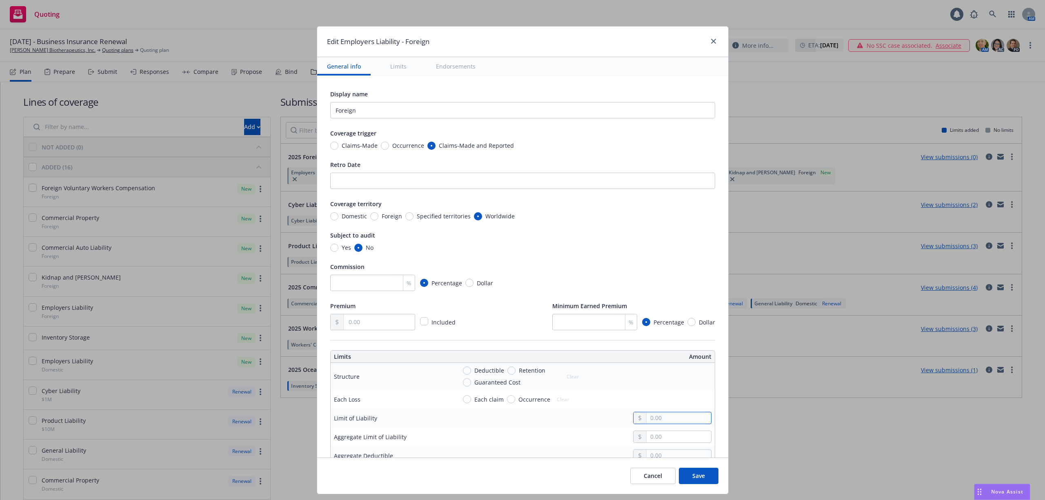
click at [647, 416] on input "text" at bounding box center [679, 417] width 64 height 11
type input "1,000,000.00"
click at [693, 471] on button "Save" at bounding box center [699, 476] width 40 height 16
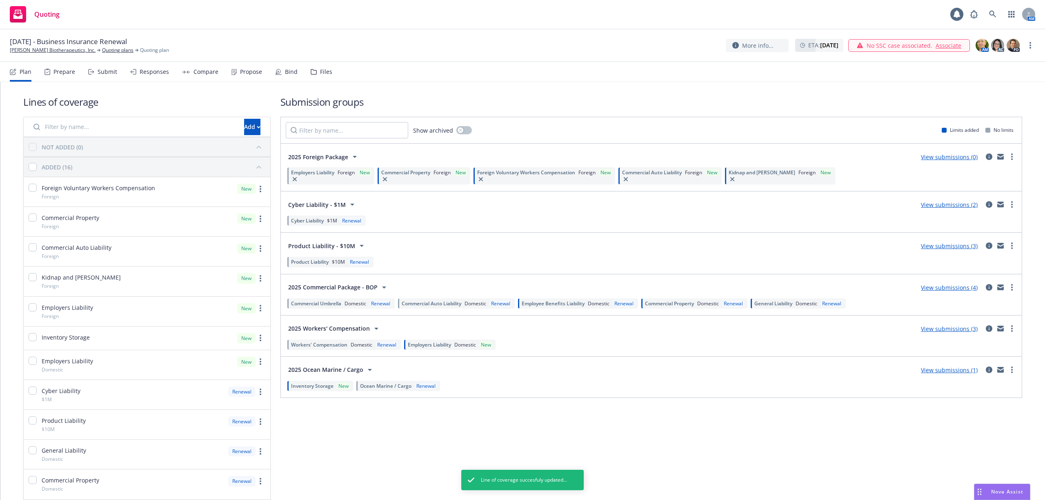
click at [474, 178] on div "Foreign Voluntary Workers Compensation Foreign New" at bounding box center [545, 175] width 142 height 17
click at [433, 174] on span "Foreign Voluntary Workers Compensation" at bounding box center [436, 172] width 98 height 7
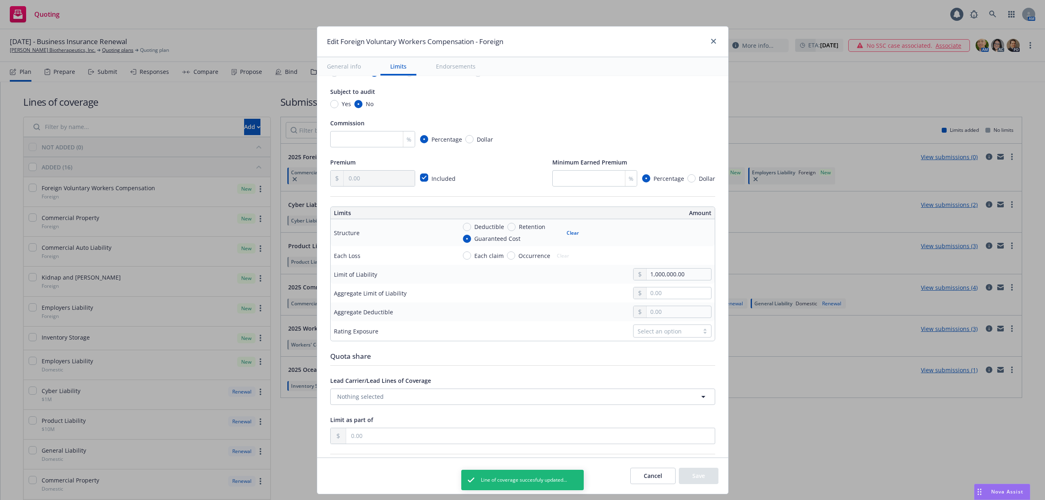
scroll to position [109, 0]
click at [654, 479] on button "Cancel" at bounding box center [652, 476] width 45 height 16
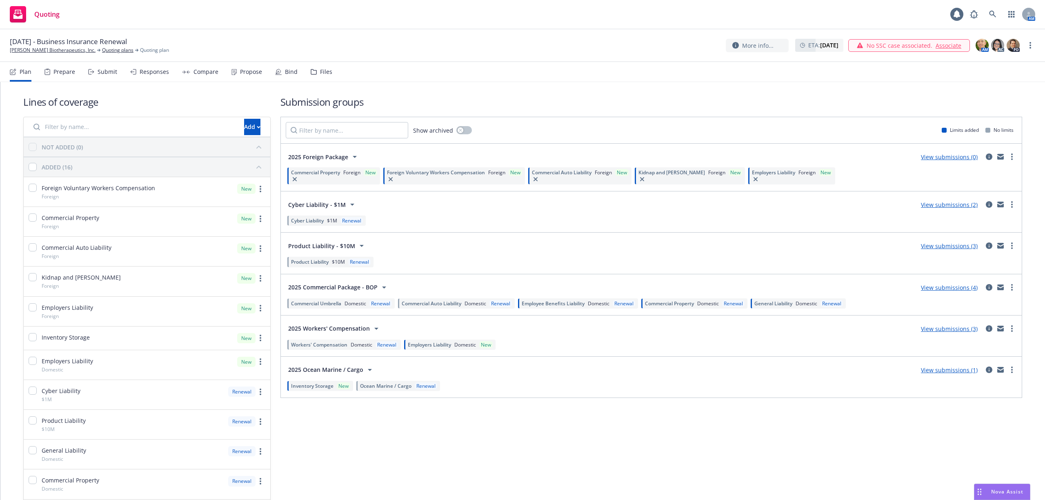
click at [343, 173] on span "Foreign" at bounding box center [351, 172] width 17 height 7
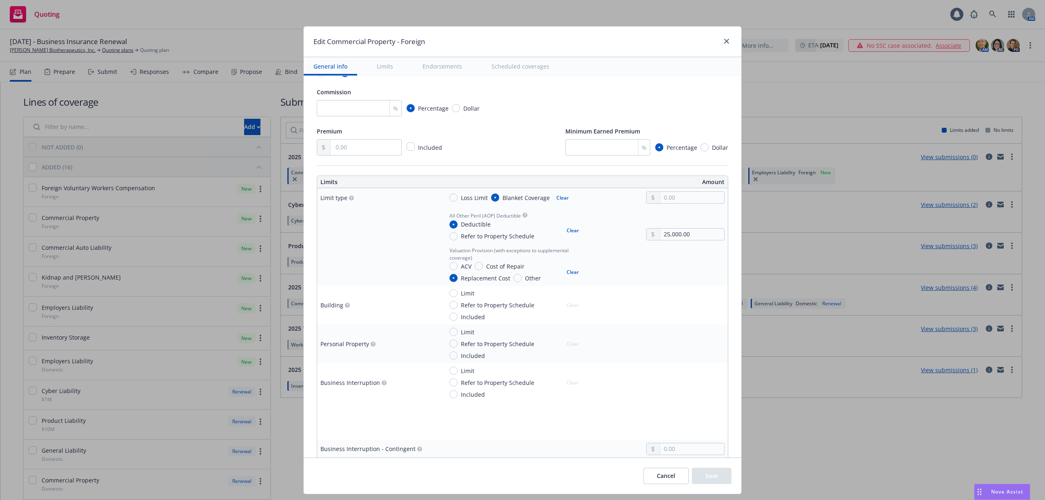
scroll to position [218, 0]
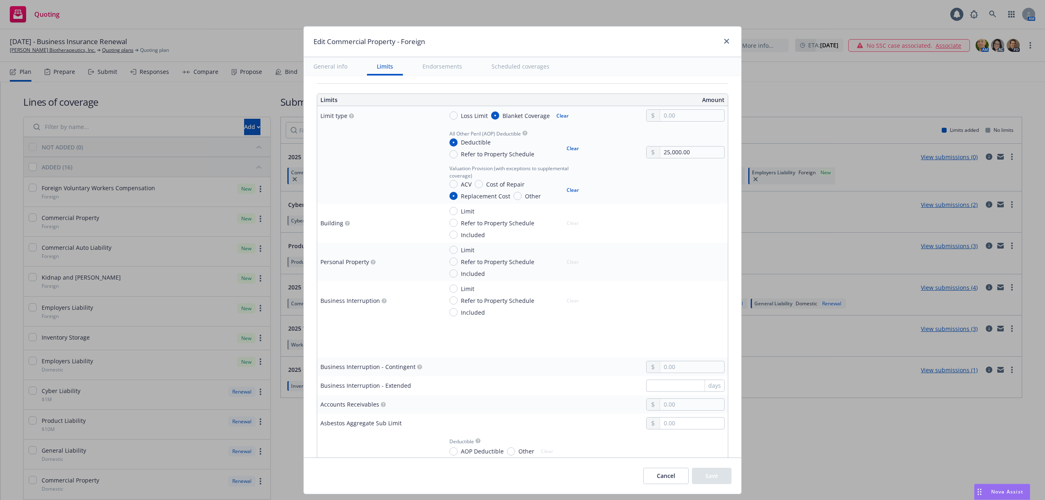
click at [662, 477] on button "Cancel" at bounding box center [665, 476] width 45 height 16
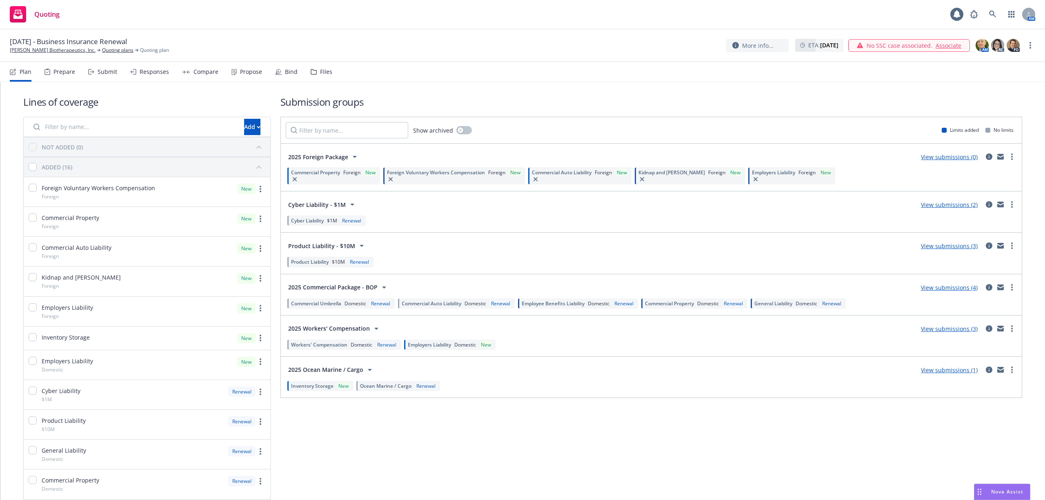
click at [372, 304] on div "Renewal" at bounding box center [381, 303] width 22 height 7
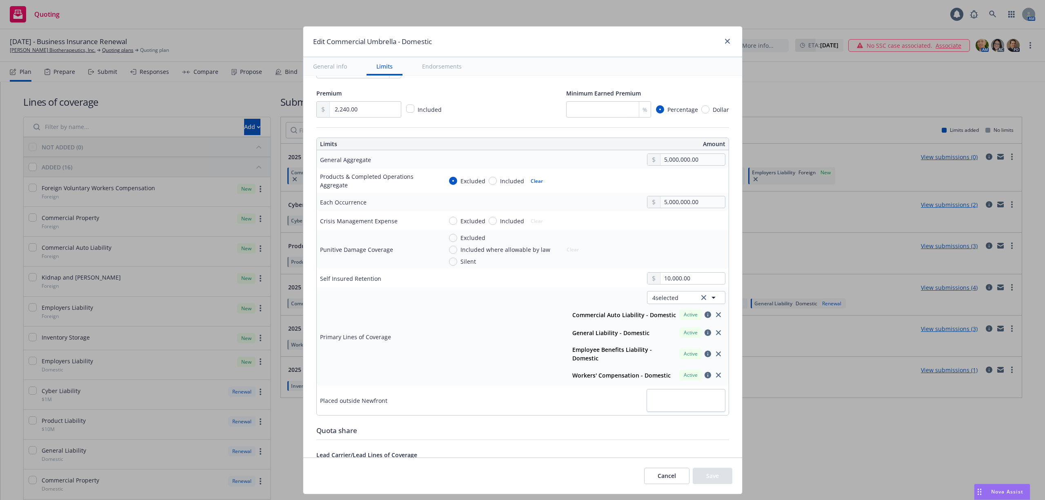
scroll to position [158, 0]
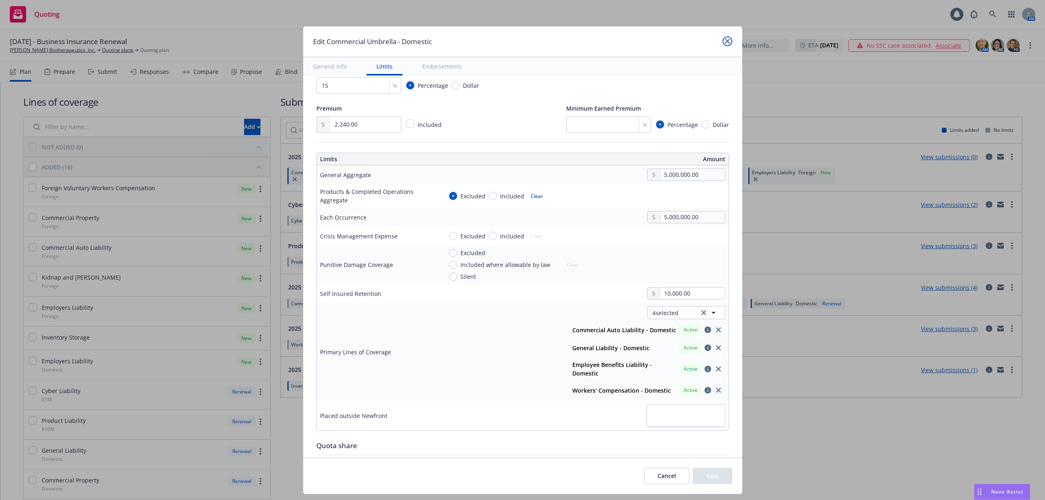
click at [725, 41] on icon "close" at bounding box center [727, 41] width 5 height 5
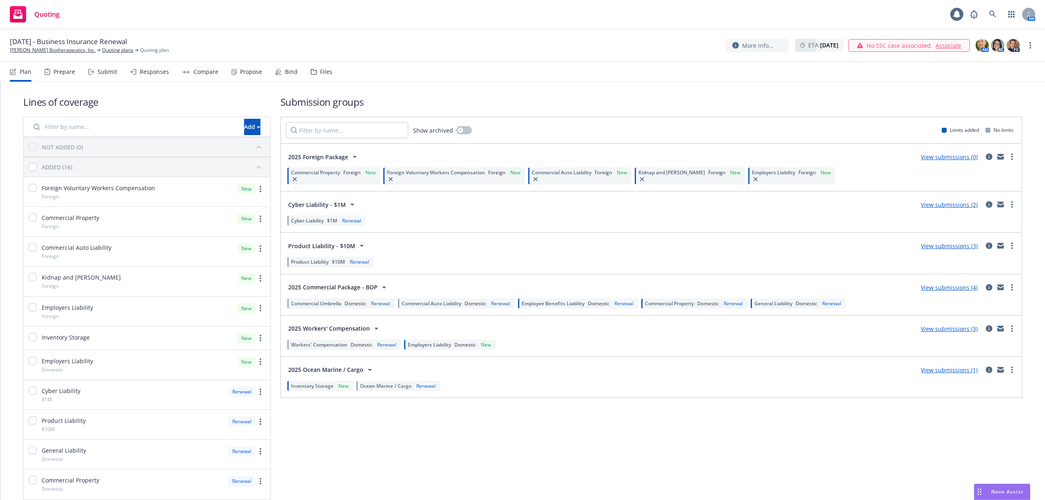
click at [474, 303] on span "Domestic" at bounding box center [476, 303] width 22 height 7
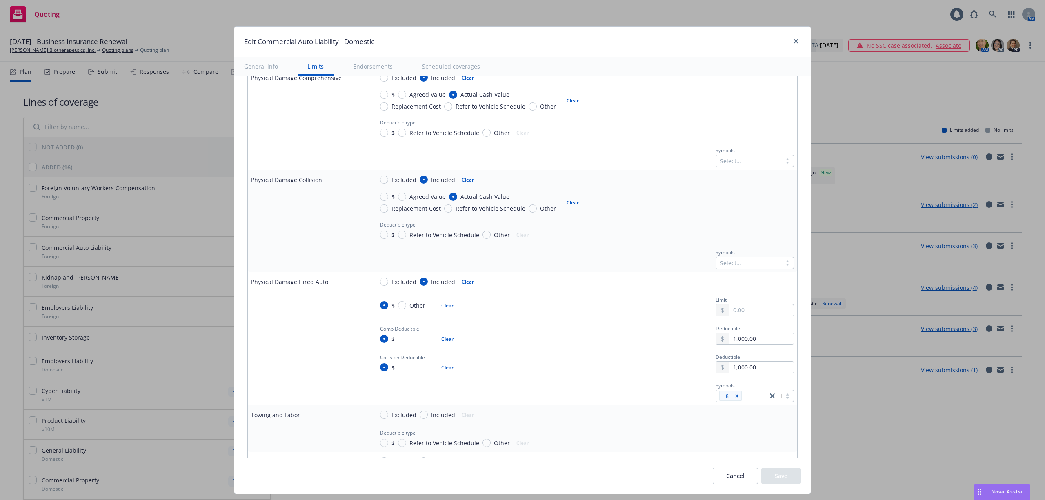
scroll to position [544, 0]
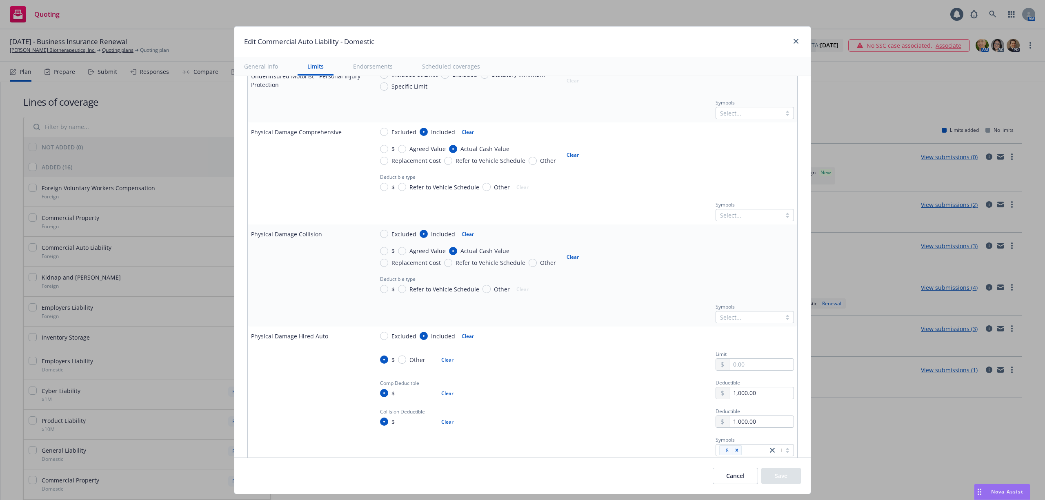
click at [804, 42] on div "Edit Commercial Auto Liability - Domestic" at bounding box center [522, 42] width 577 height 31
click at [796, 43] on link "close" at bounding box center [796, 41] width 10 height 10
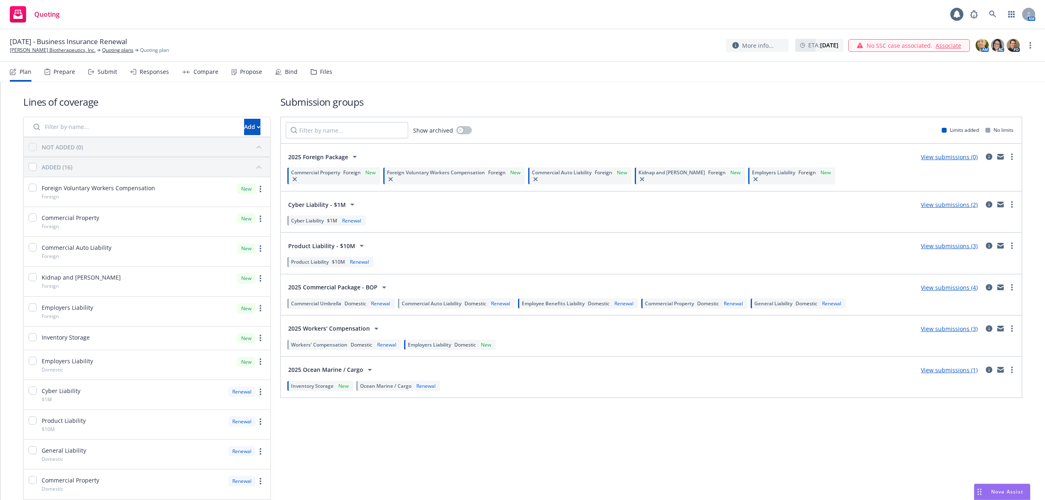
click at [342, 344] on span "Workers' Compensation" at bounding box center [319, 344] width 56 height 7
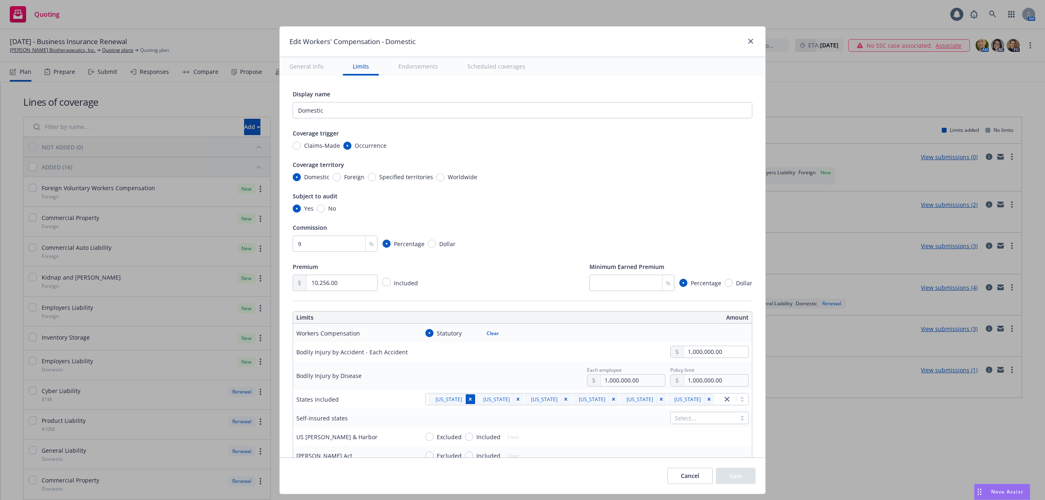
click at [469, 400] on icon "Remove [object Object]" at bounding box center [470, 399] width 3 height 3
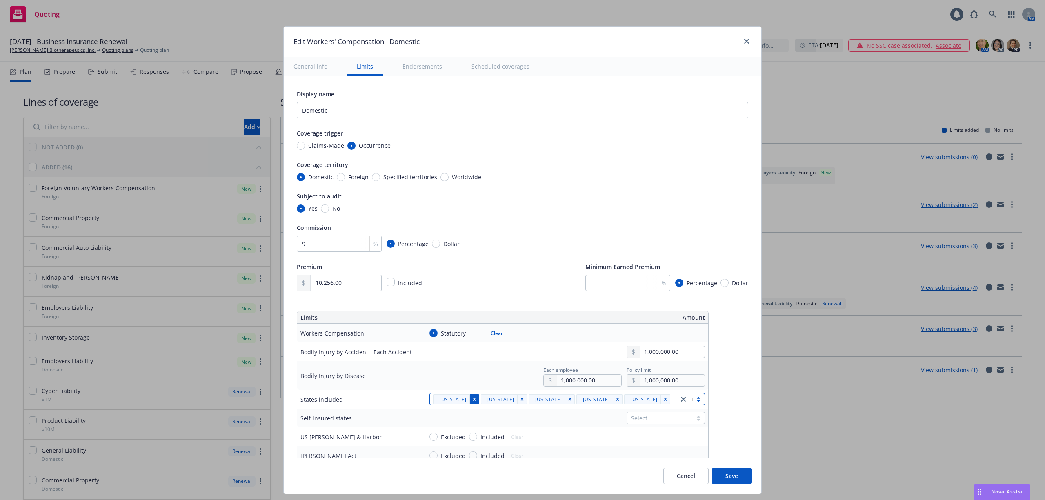
click at [473, 400] on icon "Remove [object Object]" at bounding box center [474, 399] width 3 height 3
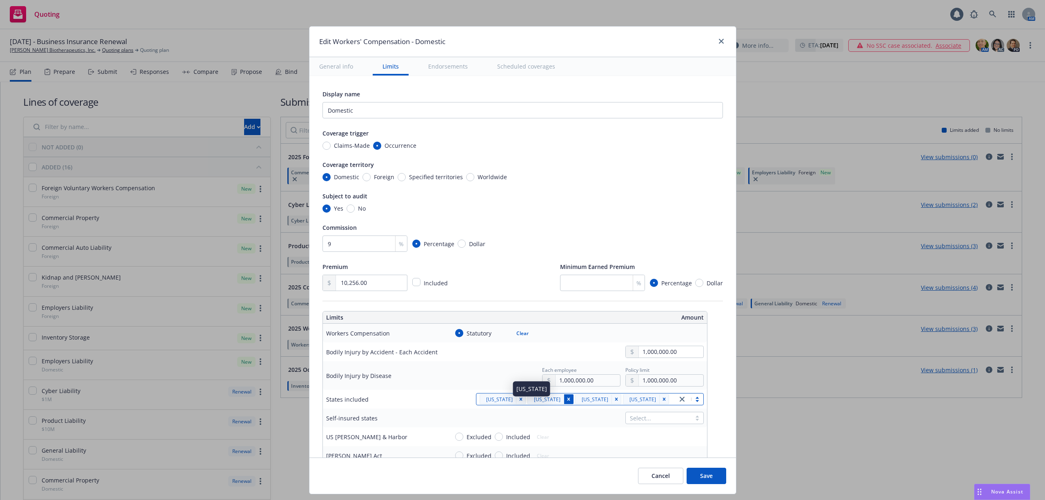
click at [564, 402] on div "Remove [object Object]" at bounding box center [569, 399] width 10 height 10
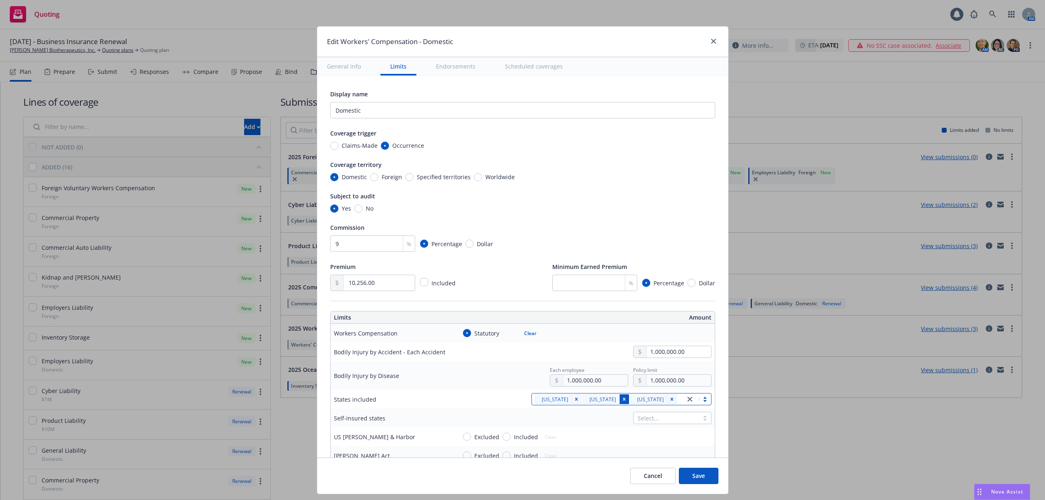
click at [621, 402] on icon "Remove [object Object]" at bounding box center [624, 399] width 6 height 6
click at [669, 399] on icon "Remove [object Object]" at bounding box center [672, 399] width 6 height 6
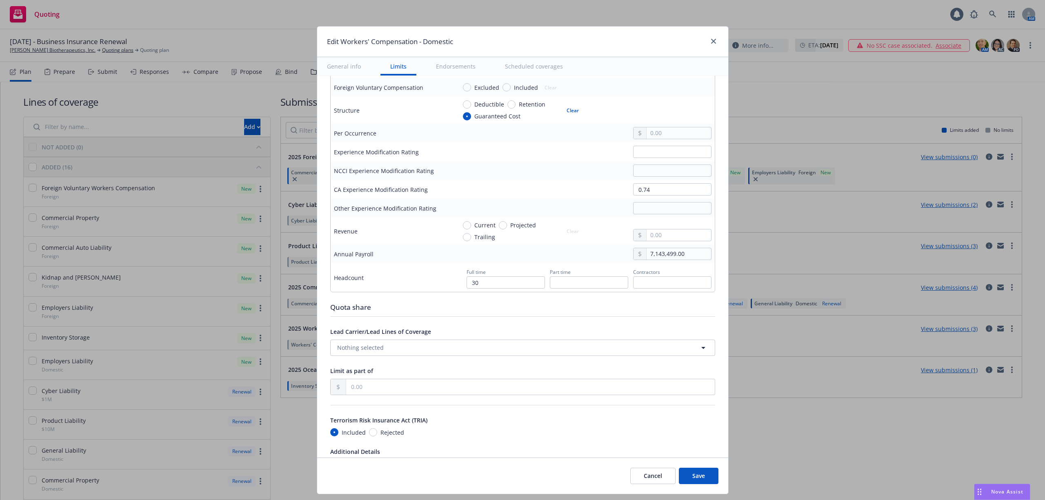
scroll to position [435, 0]
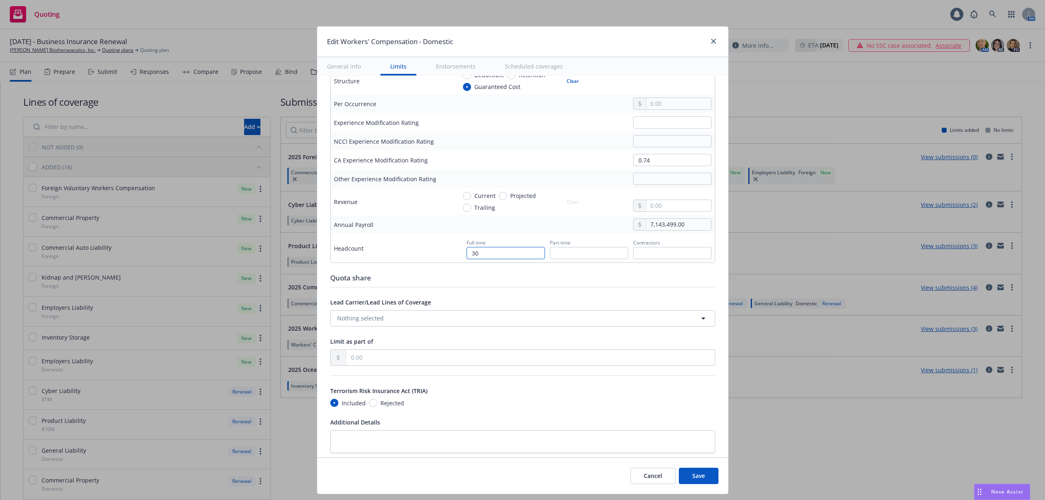
drag, startPoint x: 481, startPoint y: 254, endPoint x: 453, endPoint y: 252, distance: 27.8
click at [460, 252] on div "Full time 30 Part time Contractors" at bounding box center [586, 248] width 252 height 22
type input "17"
click at [652, 229] on input "7,143,499.00" at bounding box center [679, 224] width 64 height 11
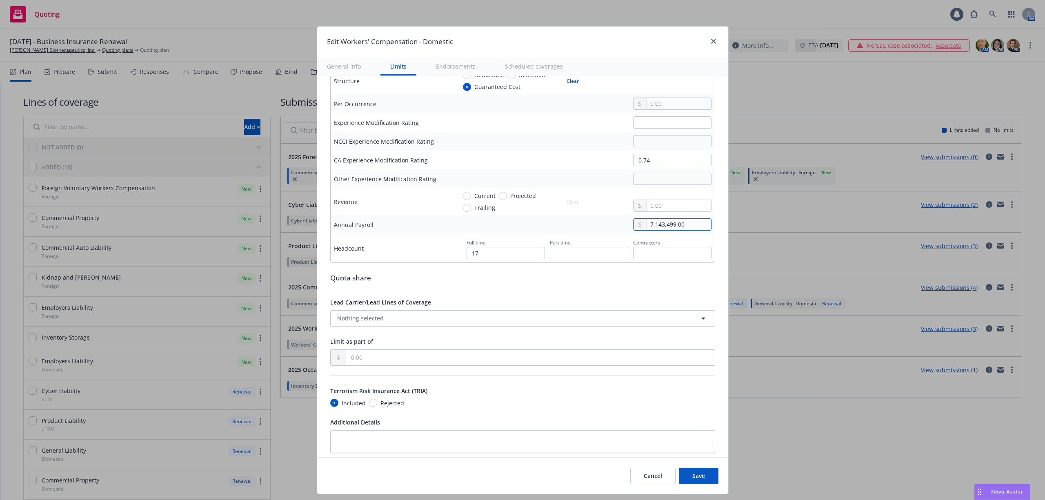
paste input "4,467,28"
type input "4,467,289.00"
click at [672, 280] on div "Quota share" at bounding box center [522, 278] width 385 height 11
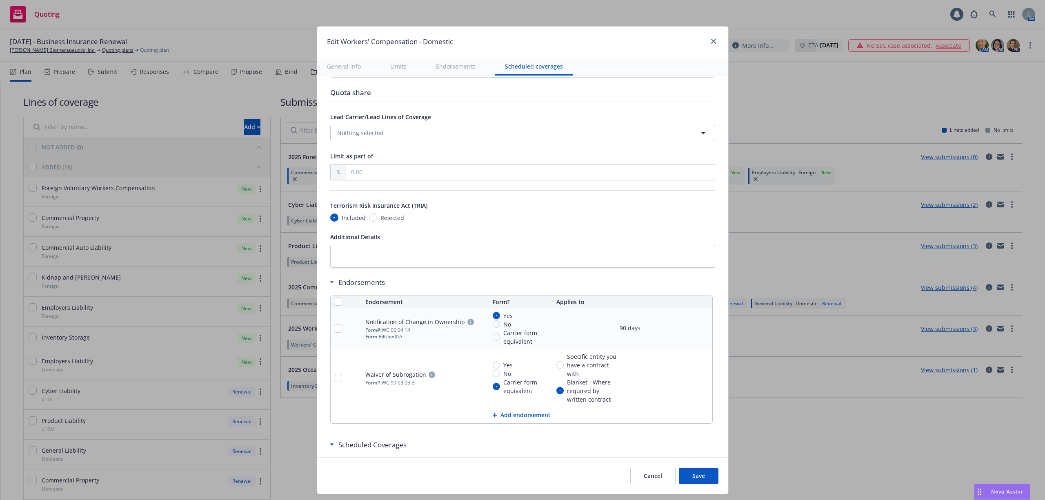
scroll to position [653, 0]
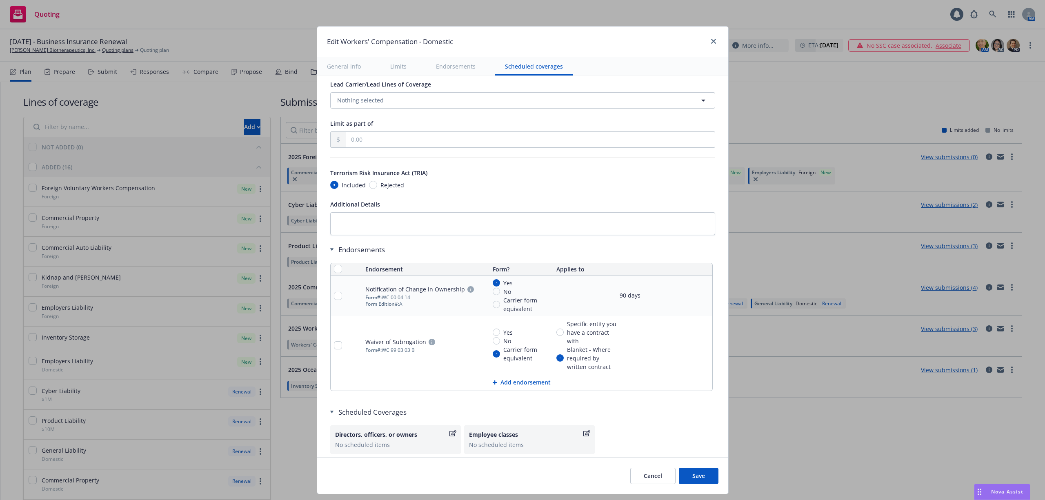
click at [703, 479] on button "Save" at bounding box center [699, 476] width 40 height 16
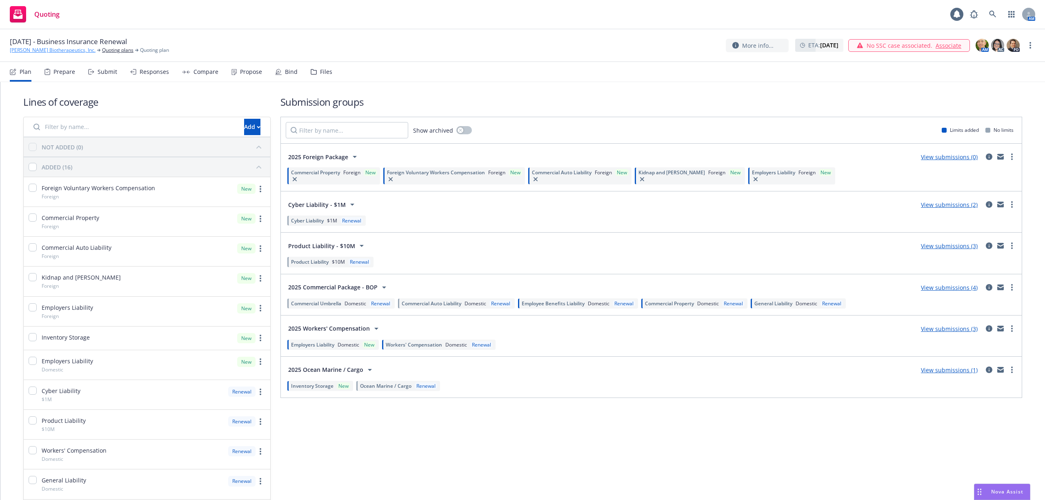
click at [57, 51] on link "[PERSON_NAME] Biotherapeutics, Inc." at bounding box center [53, 50] width 86 height 7
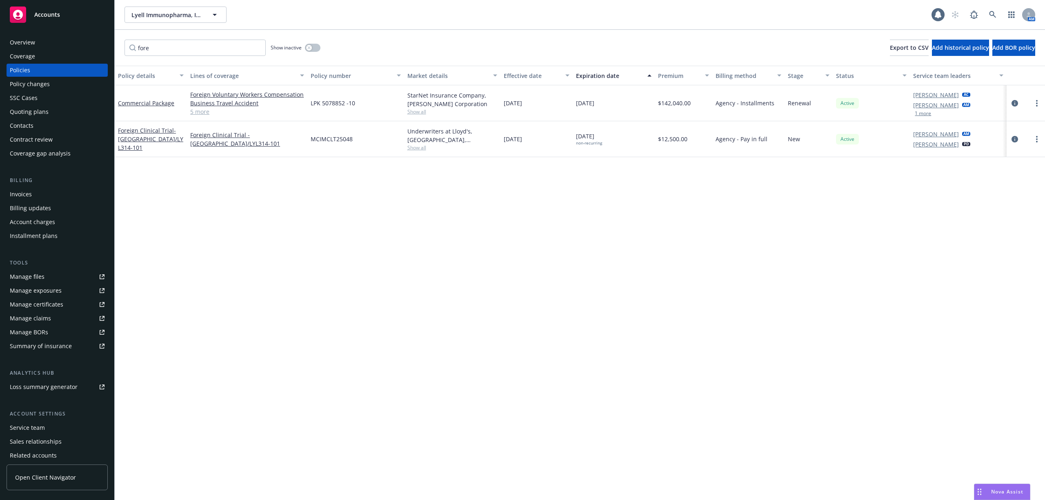
drag, startPoint x: 0, startPoint y: 0, endPoint x: 637, endPoint y: 271, distance: 692.6
click at [637, 271] on div "Policy details Lines of coverage Policy number Market details Effective date Ex…" at bounding box center [580, 283] width 931 height 434
click at [203, 112] on link "5 more" at bounding box center [247, 111] width 114 height 9
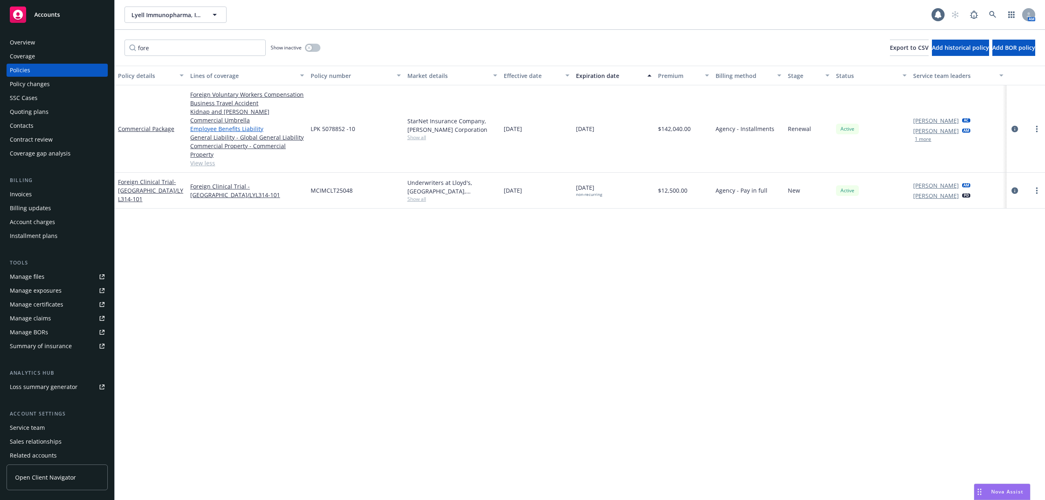
click at [221, 128] on link "Employee Benefits Liability" at bounding box center [247, 129] width 114 height 9
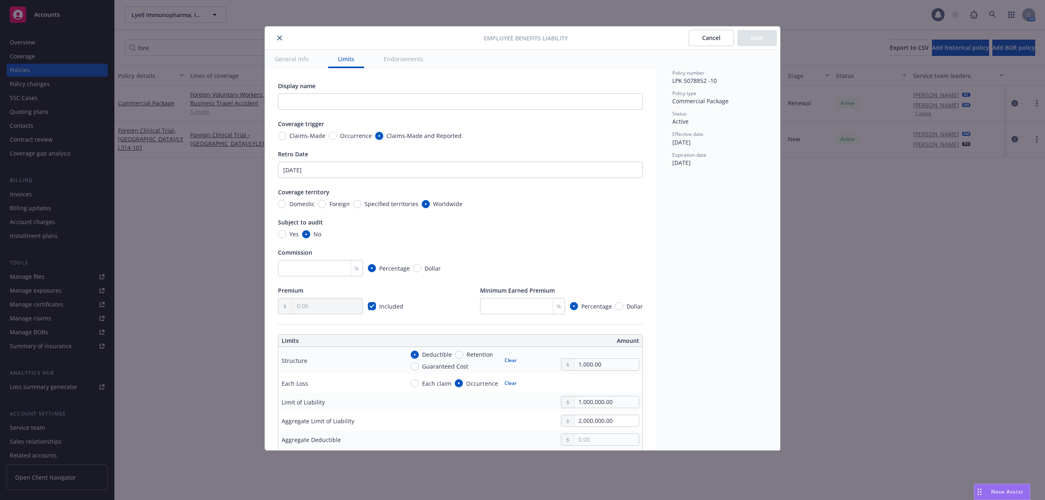
click at [715, 38] on button "Cancel" at bounding box center [711, 38] width 45 height 16
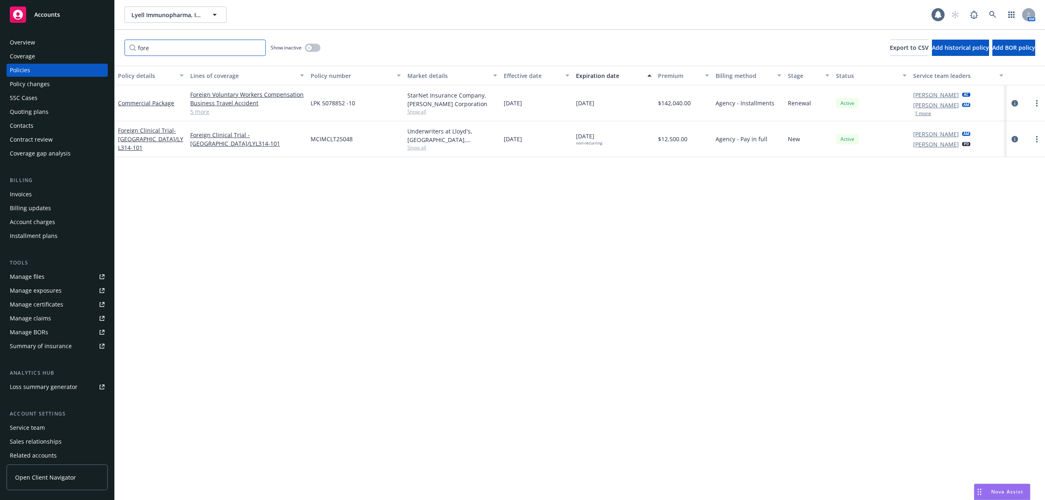
drag, startPoint x: 172, startPoint y: 45, endPoint x: 119, endPoint y: 45, distance: 52.7
click at [119, 45] on div "fore Show inactive Export to CSV Add historical policy Add BOR policy" at bounding box center [580, 48] width 931 height 36
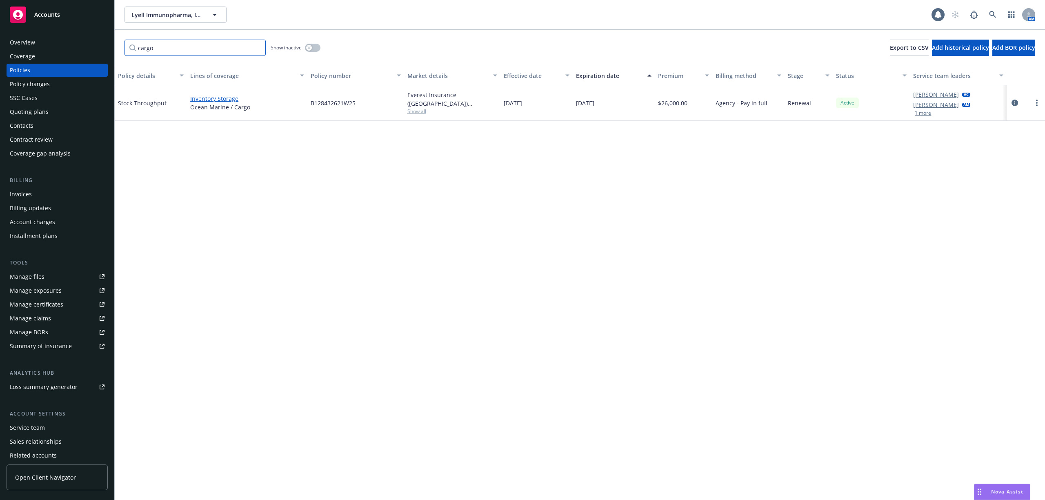
type input "cargo"
click at [206, 100] on link "Inventory Storage" at bounding box center [247, 98] width 114 height 9
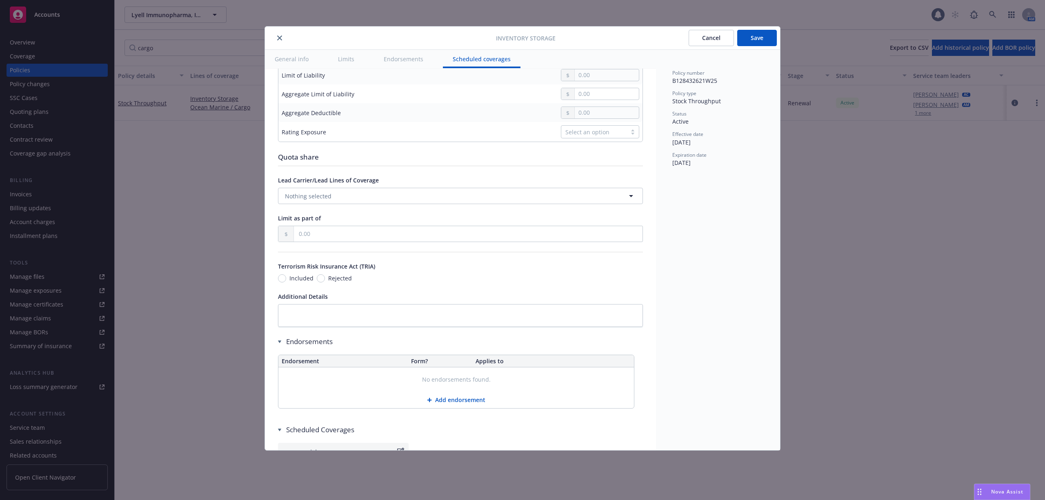
scroll to position [381, 0]
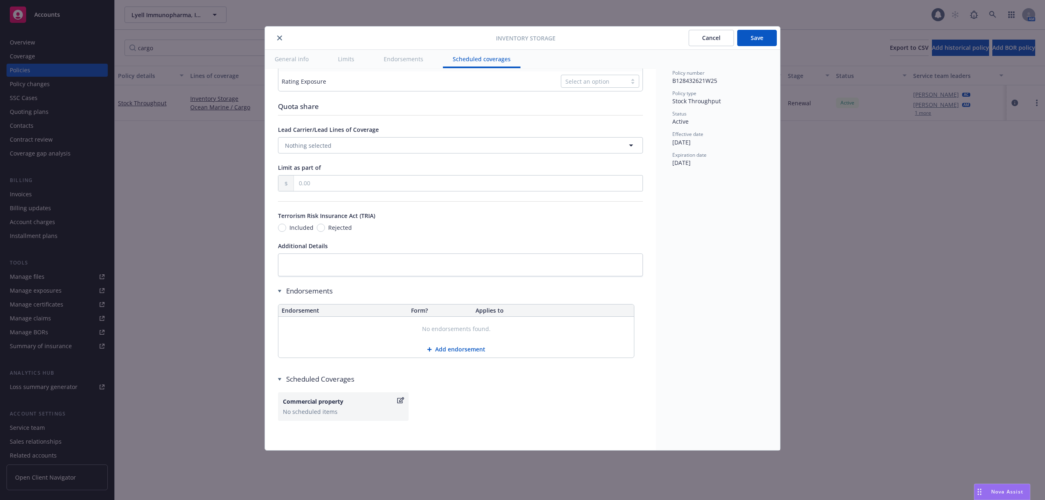
click at [698, 45] on button "Cancel" at bounding box center [711, 38] width 45 height 16
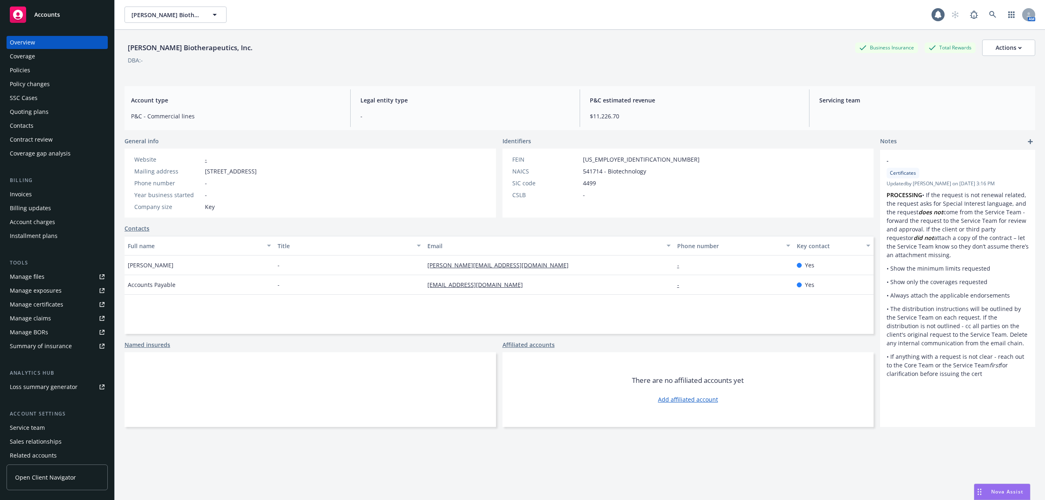
click at [30, 68] on div "Policies" at bounding box center [57, 70] width 95 height 13
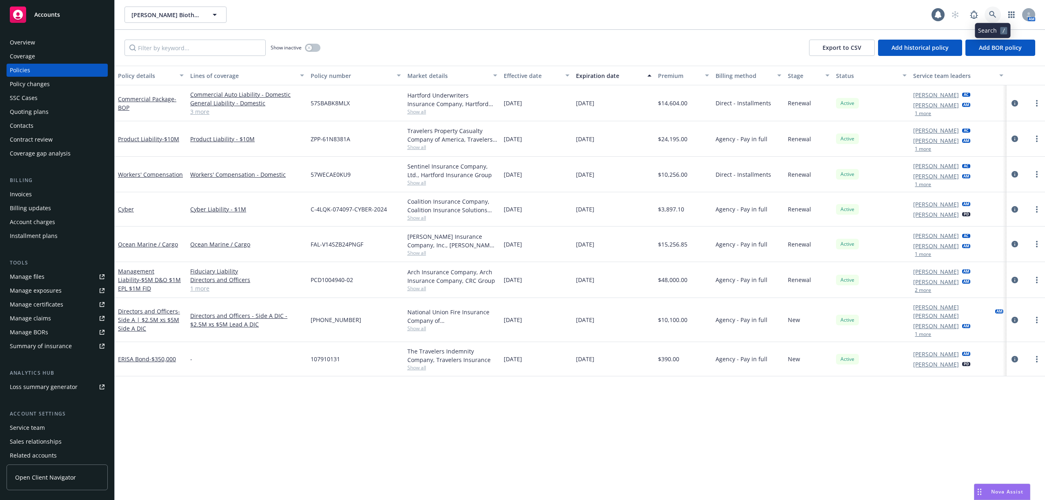
click at [995, 16] on icon at bounding box center [992, 14] width 7 height 7
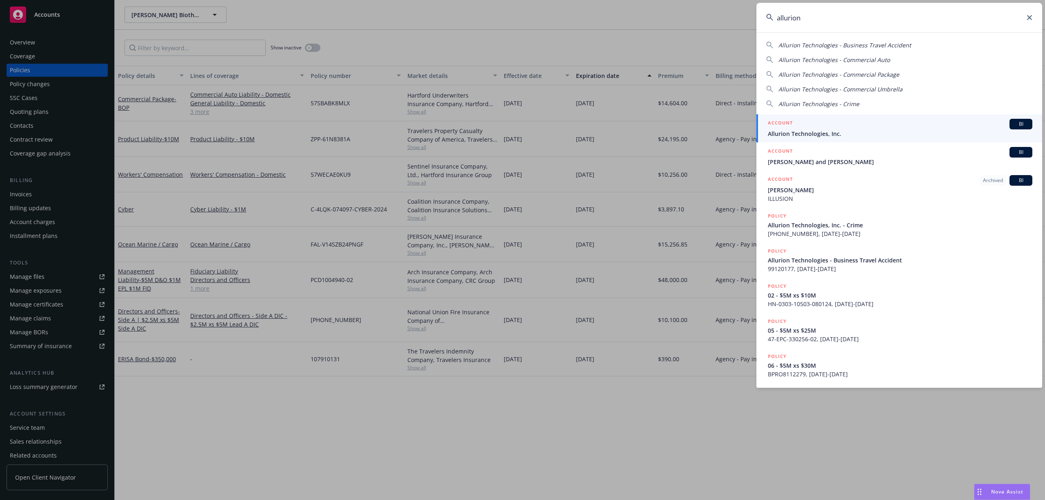
type input "allurion"
click at [828, 132] on span "Allurion Technologies, Inc." at bounding box center [900, 133] width 265 height 9
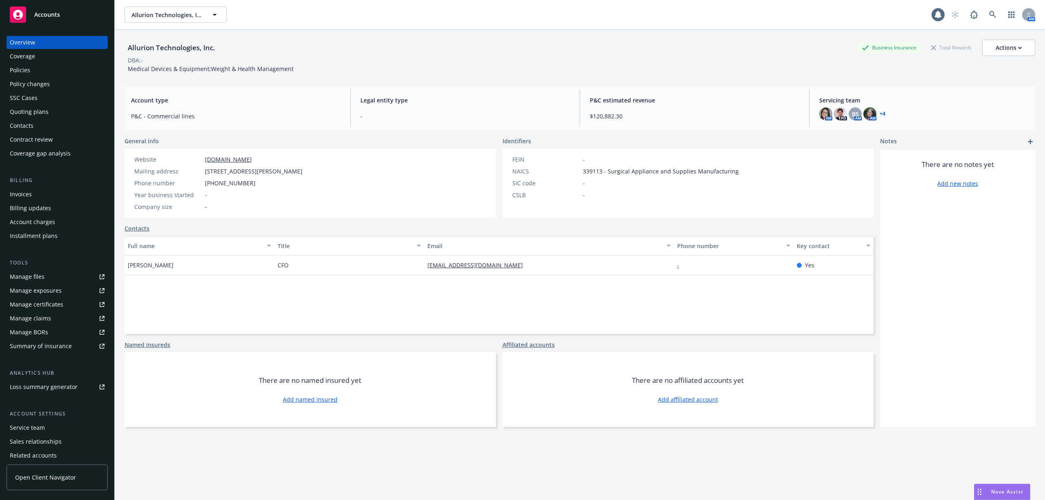
click at [47, 72] on div "Policies" at bounding box center [57, 70] width 95 height 13
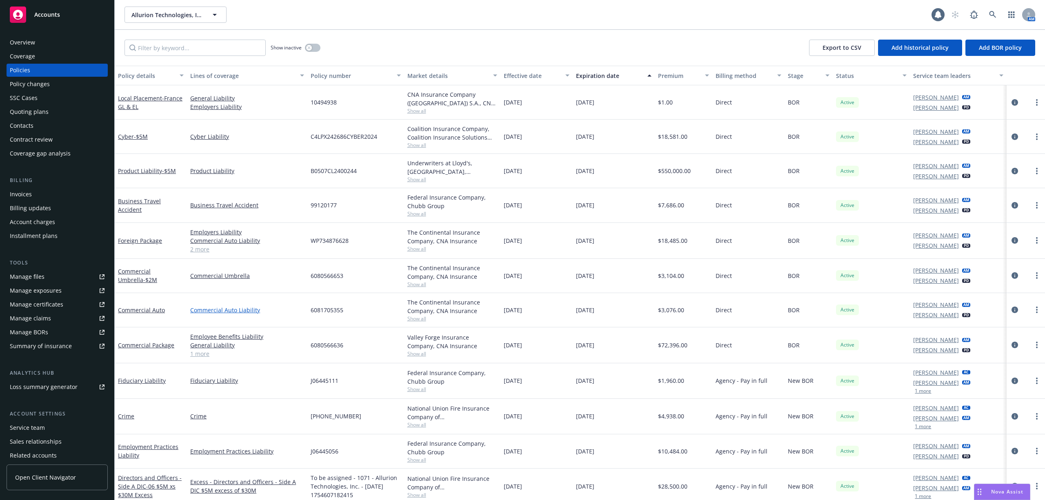
scroll to position [109, 0]
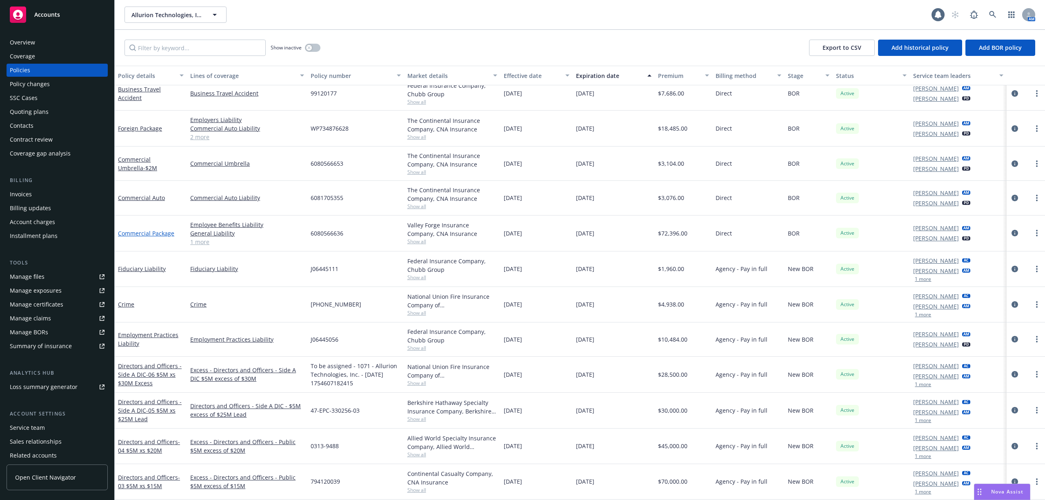
click at [155, 232] on link "Commercial Package" at bounding box center [146, 233] width 56 height 8
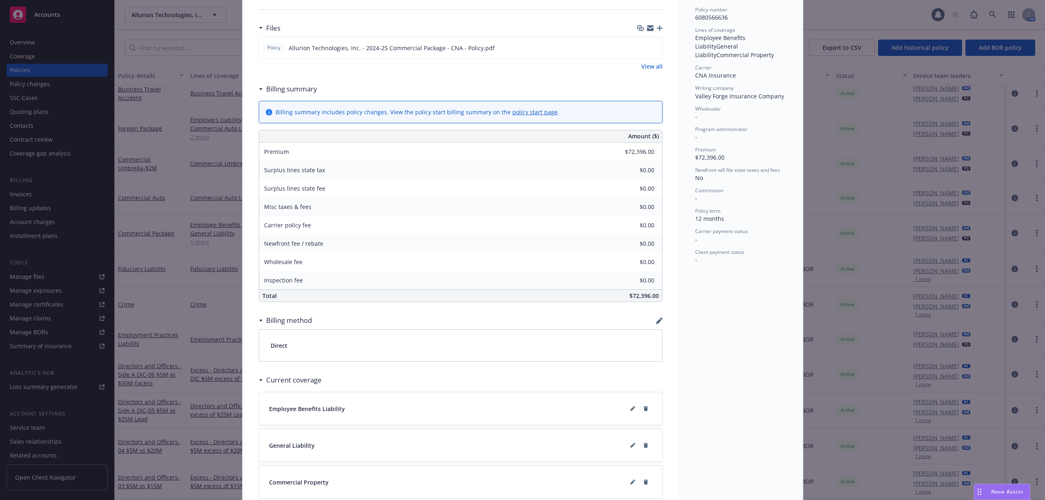
scroll to position [262, 0]
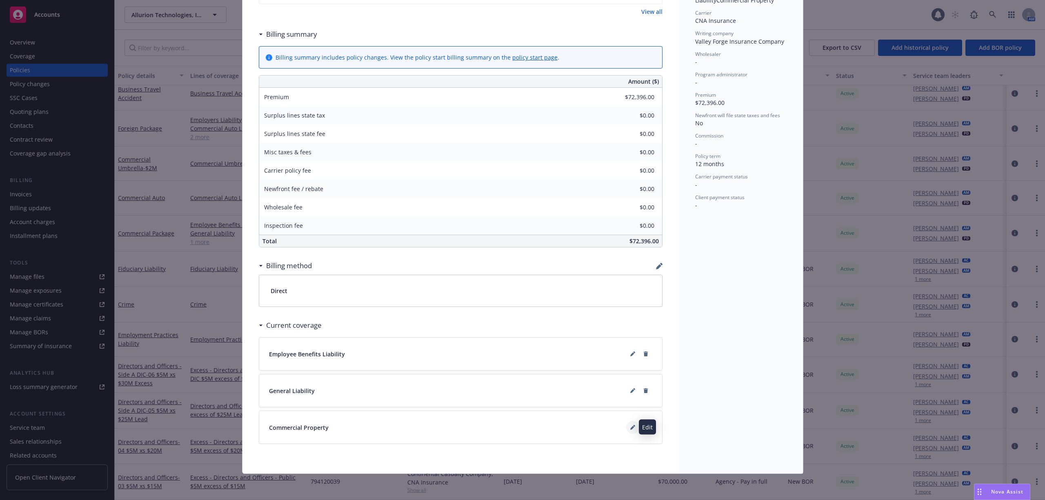
click at [630, 425] on icon at bounding box center [632, 427] width 5 height 5
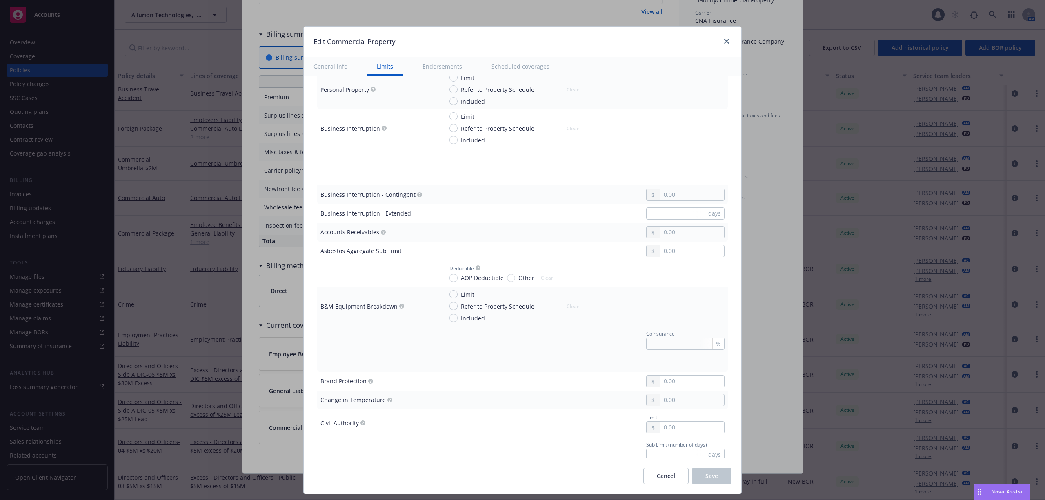
scroll to position [0, 0]
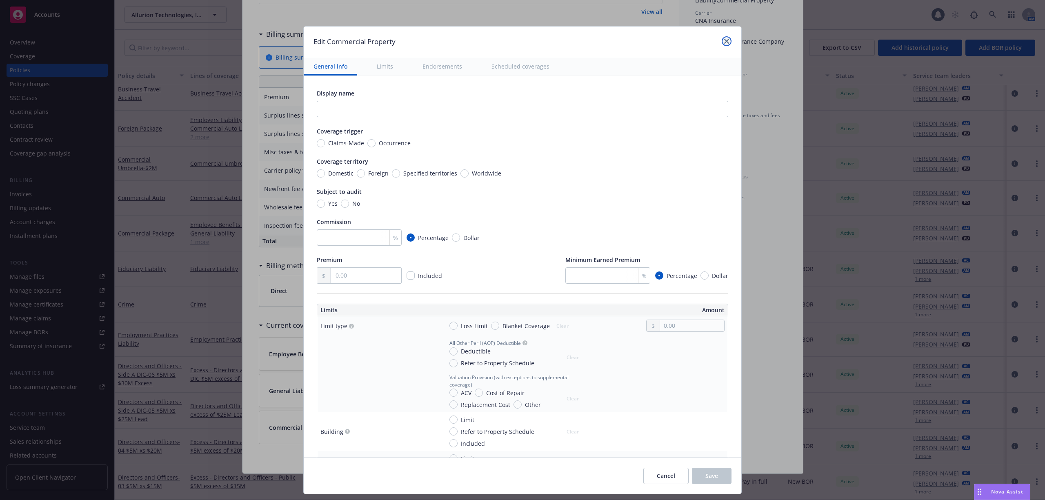
click at [724, 39] on icon "close" at bounding box center [726, 41] width 5 height 5
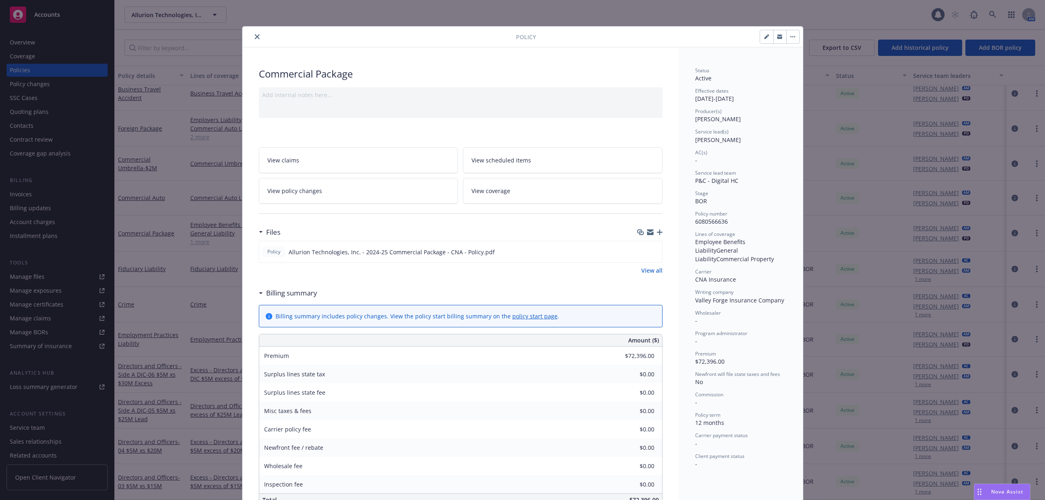
click at [255, 38] on icon "close" at bounding box center [257, 36] width 5 height 5
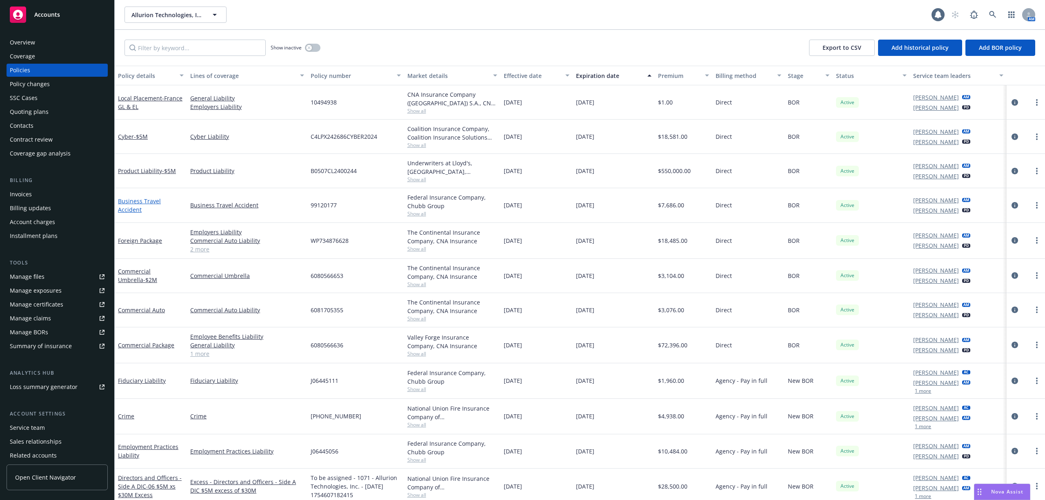
click at [131, 207] on link "Business Travel Accident" at bounding box center [139, 205] width 43 height 16
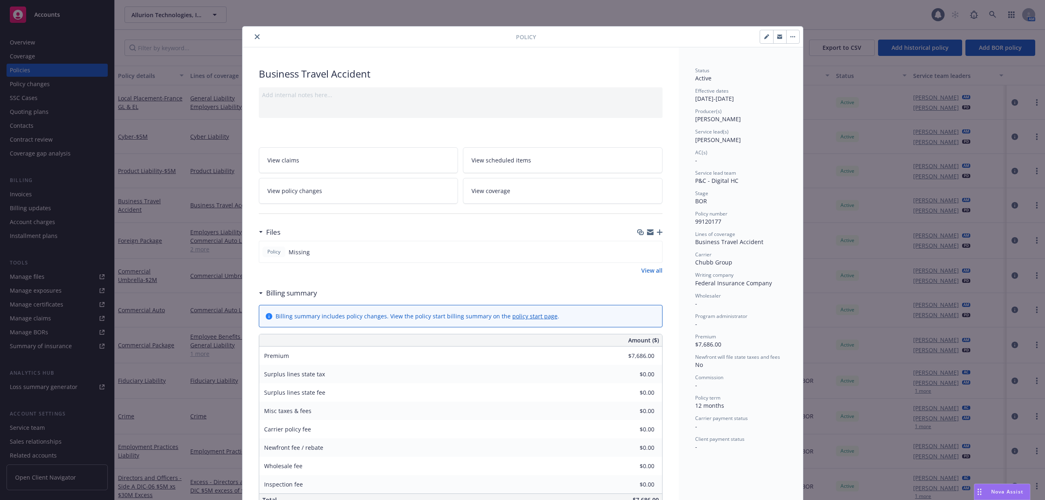
click at [252, 37] on button "close" at bounding box center [257, 37] width 10 height 10
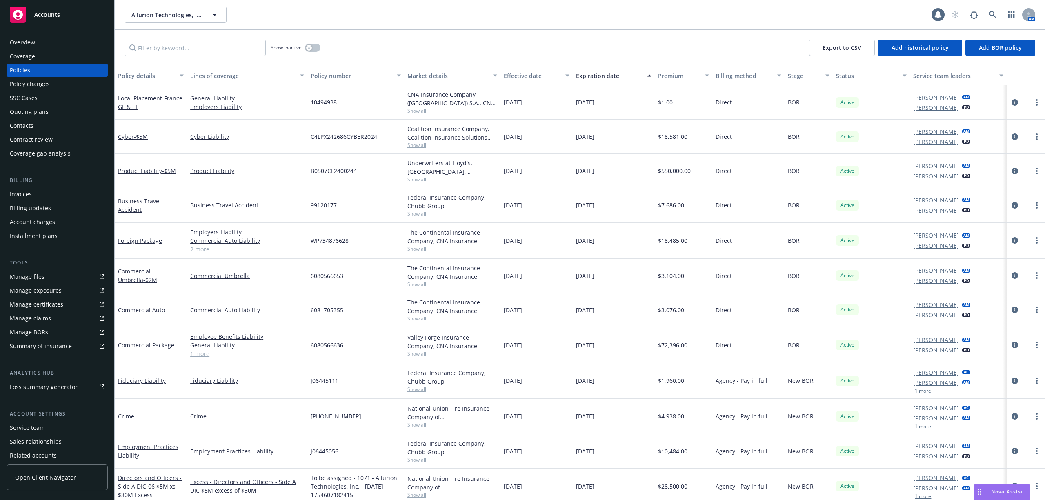
click at [54, 116] on div "Quoting plans" at bounding box center [57, 111] width 95 height 13
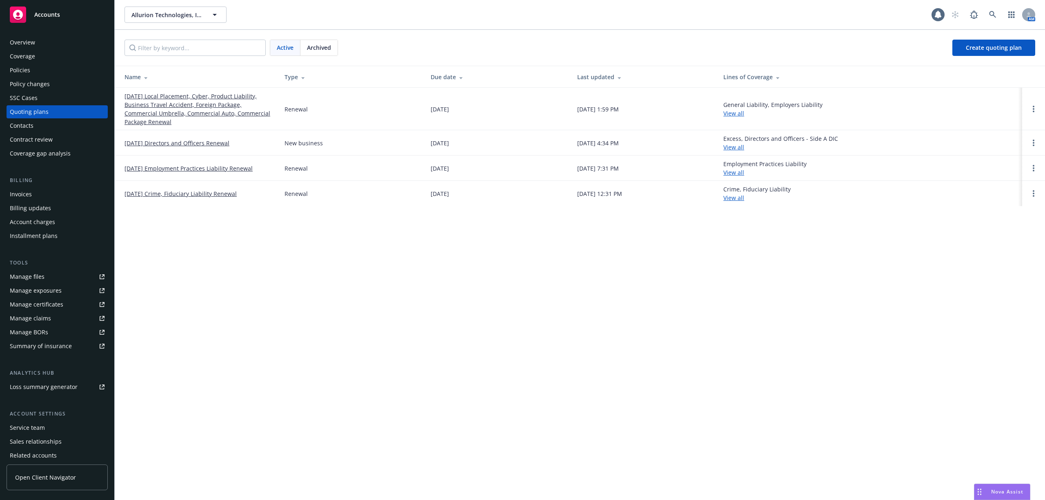
click at [177, 100] on link "09/13/25 Local Placement, Cyber, Product Liability, Business Travel Accident, F…" at bounding box center [198, 109] width 147 height 34
